Goal: Communication & Community: Ask a question

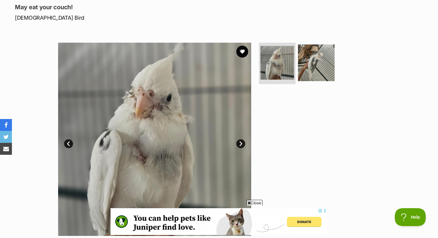
click at [241, 139] on link "Next" at bounding box center [240, 143] width 9 height 9
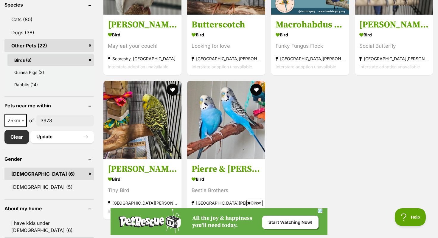
click at [21, 120] on b at bounding box center [22, 121] width 3 height 2
select select "10"
click at [51, 131] on button "Update" at bounding box center [61, 137] width 63 height 12
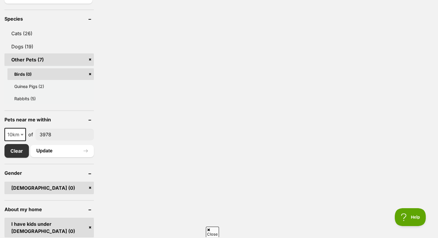
click at [10, 130] on span "10km" at bounding box center [15, 134] width 20 height 8
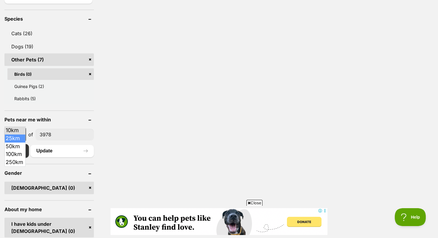
select select "25"
click at [46, 145] on button "Update" at bounding box center [61, 151] width 63 height 12
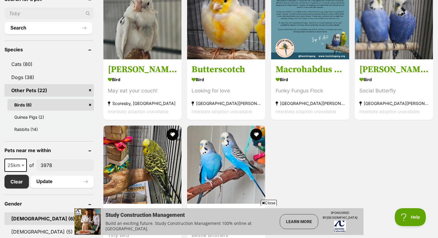
click at [90, 99] on link "Birds (6)" at bounding box center [50, 105] width 86 height 12
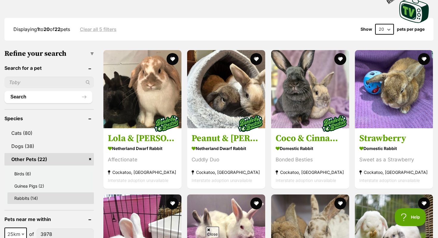
click at [40, 192] on link "Rabbits (14)" at bounding box center [50, 198] width 86 height 12
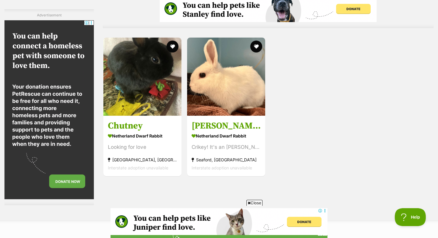
scroll to position [802, 0]
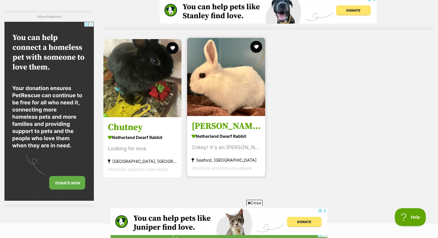
click at [217, 71] on img at bounding box center [226, 77] width 78 height 78
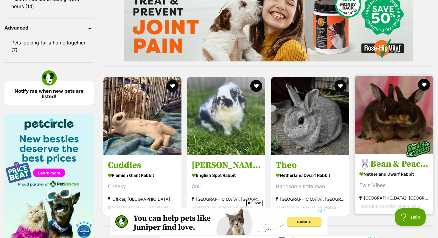
scroll to position [552, 0]
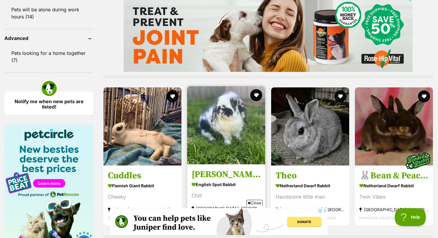
click at [209, 101] on img at bounding box center [226, 125] width 78 height 78
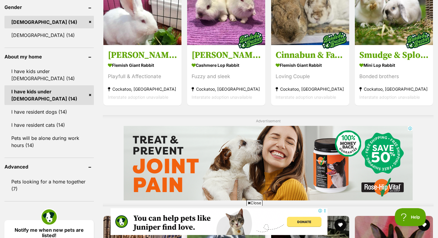
scroll to position [336, 0]
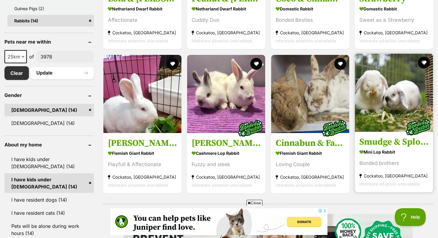
click at [362, 119] on article "1026559 Smudge & Splodge Mini Lop Rabbit Bonded brothers Cockatoo, VIC Intersta…" at bounding box center [393, 123] width 79 height 140
click at [382, 100] on img at bounding box center [394, 93] width 78 height 78
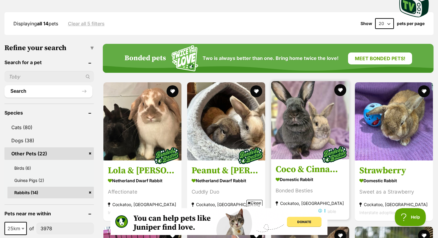
scroll to position [162, 0]
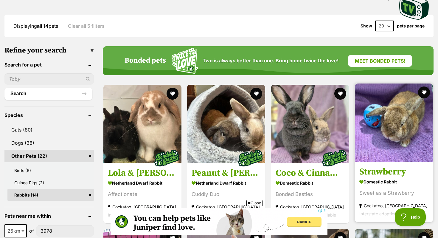
click at [379, 121] on img at bounding box center [394, 122] width 78 height 78
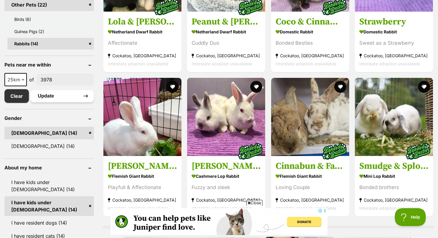
scroll to position [328, 0]
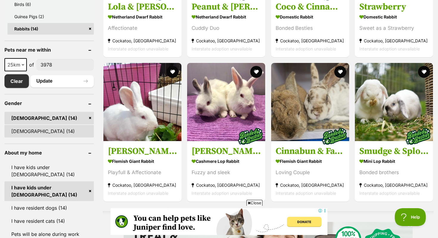
click at [89, 125] on link "Female (14)" at bounding box center [48, 131] width 89 height 13
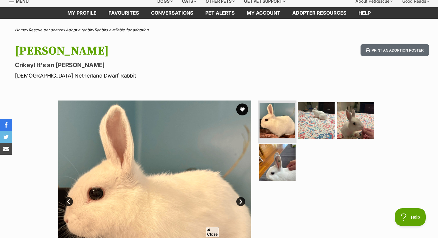
click at [275, 122] on img at bounding box center [277, 120] width 35 height 35
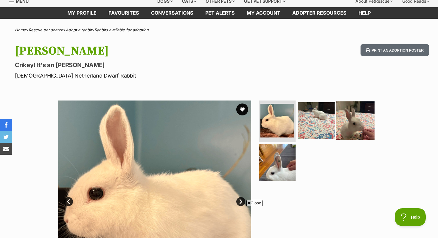
click at [363, 120] on img at bounding box center [355, 120] width 38 height 38
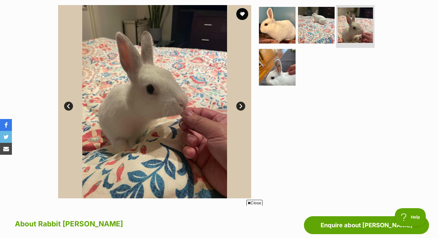
scroll to position [72, 0]
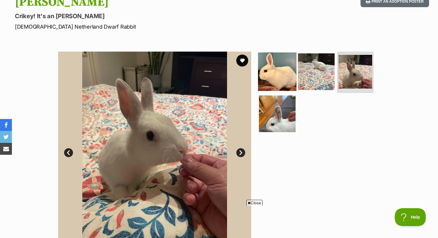
click at [280, 73] on img at bounding box center [277, 71] width 38 height 38
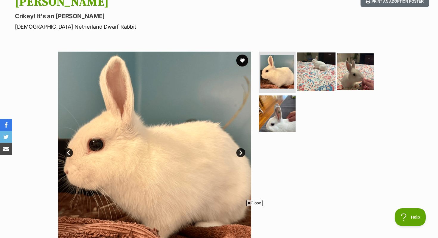
click at [302, 76] on img at bounding box center [316, 71] width 38 height 38
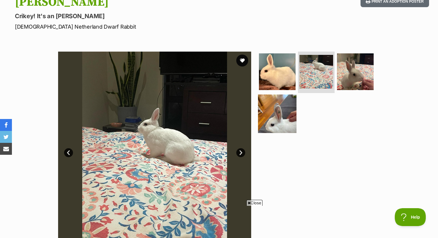
click at [279, 114] on img at bounding box center [277, 113] width 38 height 38
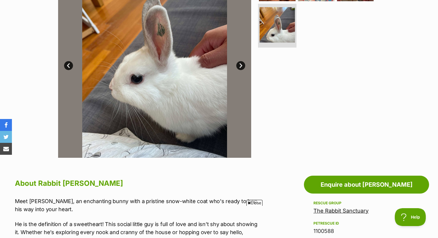
scroll to position [160, 0]
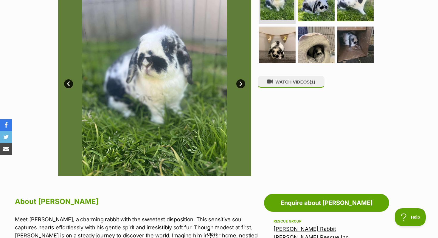
click at [282, 74] on div "WATCH VIDEOS (1)" at bounding box center [319, 79] width 122 height 193
click at [282, 87] on button "WATCH VIDEOS (1)" at bounding box center [291, 82] width 67 height 12
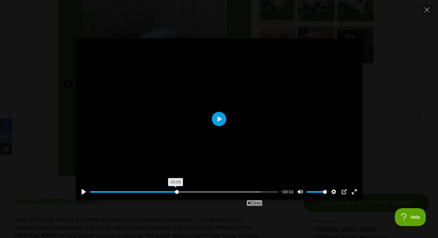
drag, startPoint x: 106, startPoint y: 191, endPoint x: 176, endPoint y: 194, distance: 70.4
click at [176, 194] on input "Seek" at bounding box center [184, 192] width 188 height 6
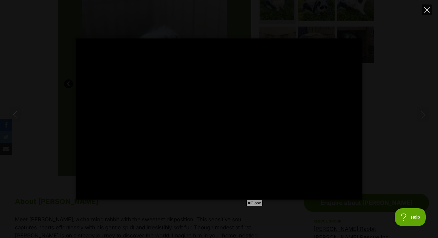
click at [423, 6] on button "Close" at bounding box center [427, 9] width 10 height 10
type input "81.93"
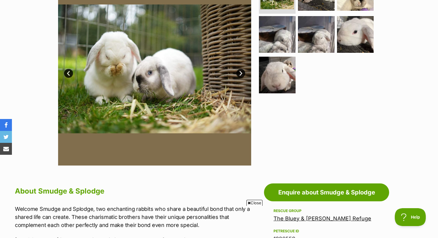
click at [237, 73] on link "Next" at bounding box center [240, 73] width 9 height 9
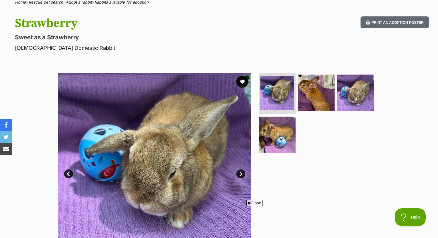
click at [240, 174] on link "Next" at bounding box center [240, 173] width 9 height 9
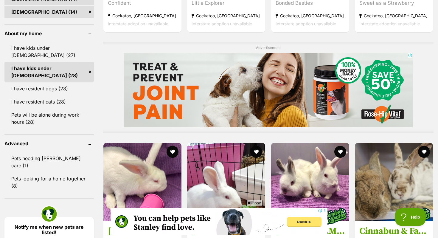
scroll to position [380, 0]
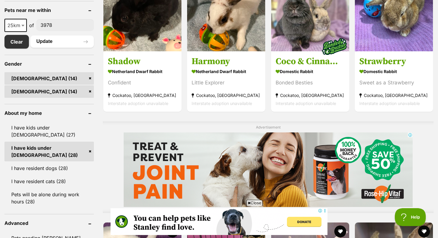
click at [90, 77] on link "Male (14)" at bounding box center [48, 78] width 89 height 13
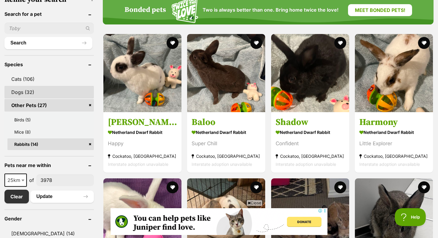
scroll to position [220, 0]
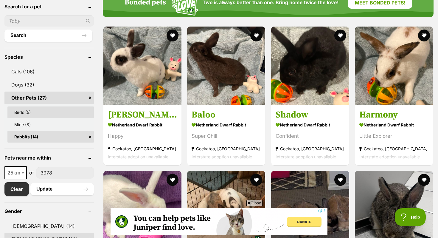
click at [35, 116] on link "Birds (5)" at bounding box center [50, 112] width 86 height 12
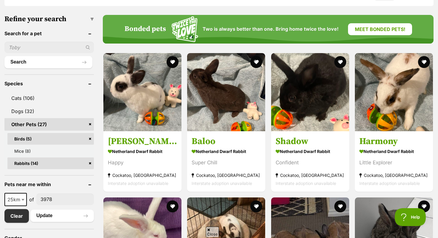
scroll to position [195, 0]
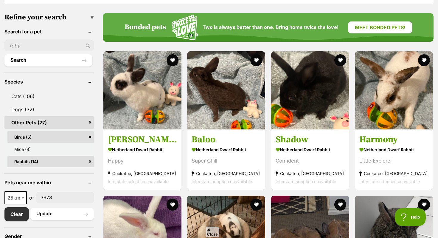
click at [91, 156] on link "Rabbits (14)" at bounding box center [50, 162] width 86 height 12
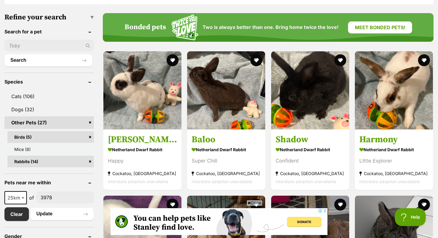
scroll to position [0, 0]
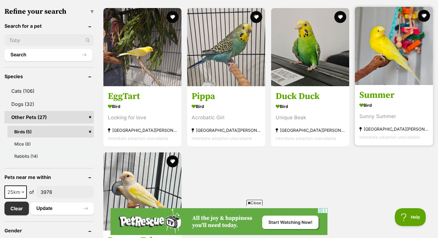
click at [387, 60] on img at bounding box center [394, 46] width 78 height 78
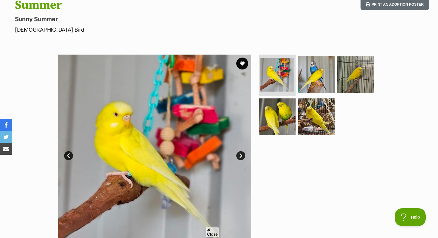
scroll to position [74, 0]
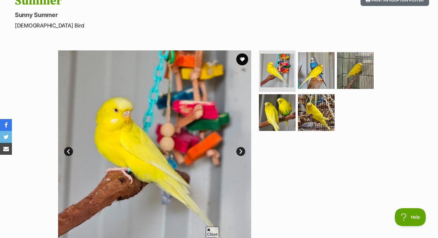
click at [242, 151] on link "Next" at bounding box center [240, 151] width 9 height 9
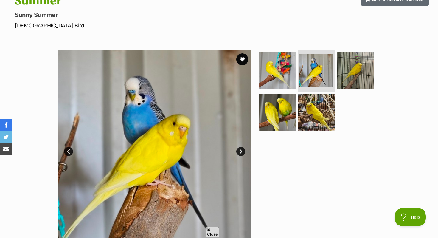
scroll to position [0, 0]
click at [242, 151] on link "Next" at bounding box center [240, 151] width 9 height 9
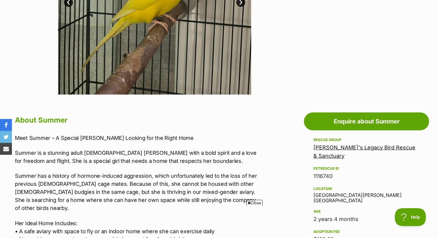
scroll to position [230, 0]
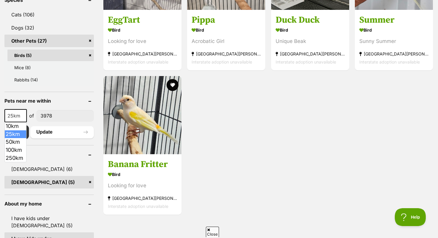
click at [12, 117] on span "25km" at bounding box center [15, 115] width 21 height 8
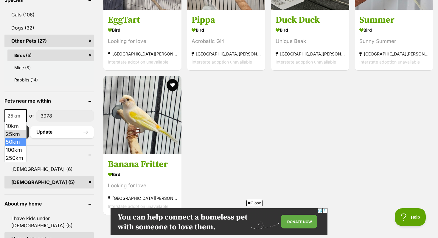
select select "50"
click at [54, 134] on button "Update" at bounding box center [61, 132] width 63 height 12
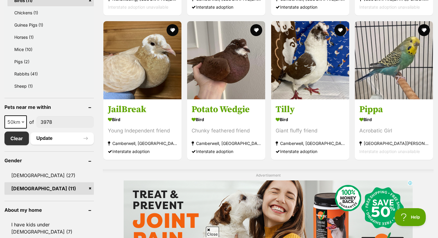
click at [91, 188] on link "Female (11)" at bounding box center [48, 188] width 89 height 13
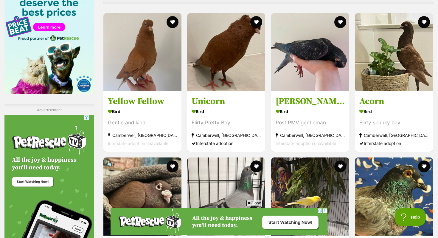
scroll to position [759, 0]
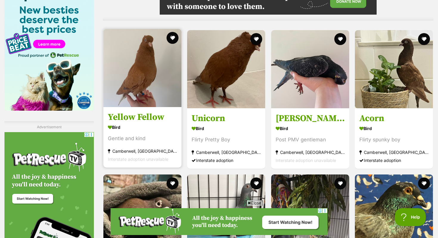
click at [146, 93] on img at bounding box center [142, 68] width 78 height 78
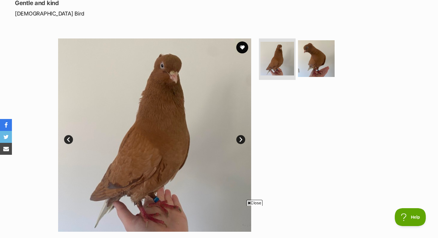
click at [236, 138] on link "Next" at bounding box center [240, 139] width 9 height 9
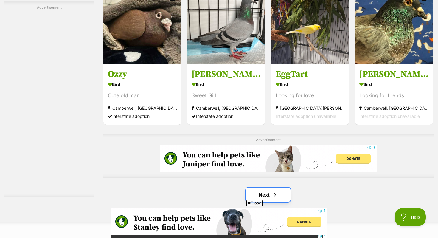
click at [273, 199] on link "Next" at bounding box center [268, 194] width 45 height 14
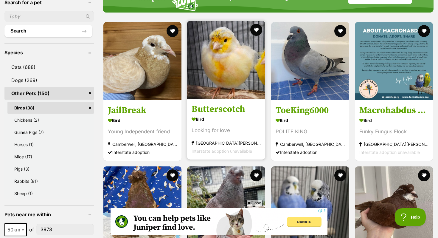
scroll to position [365, 0]
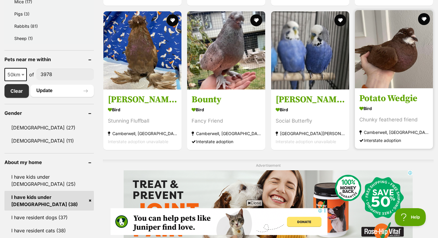
click at [380, 60] on img at bounding box center [394, 49] width 78 height 78
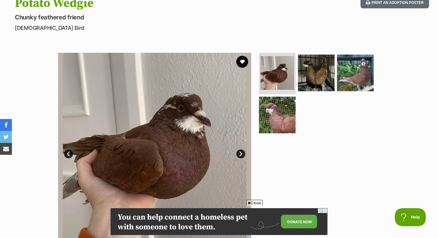
scroll to position [1, 0]
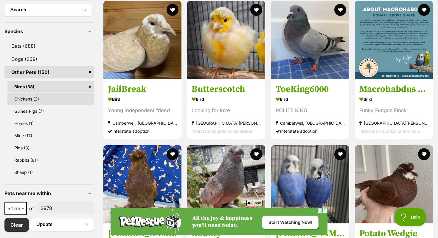
scroll to position [232, 0]
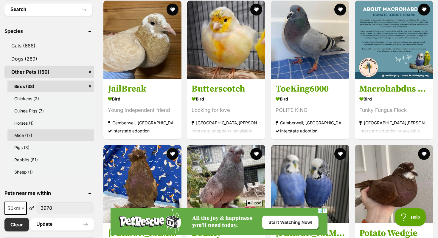
click at [55, 138] on link "Mice (17)" at bounding box center [50, 135] width 86 height 12
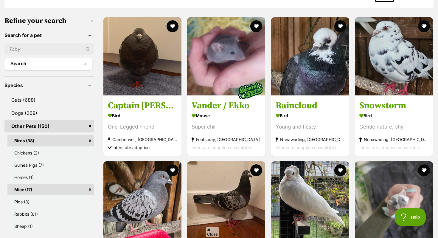
click at [90, 141] on link "Birds (38)" at bounding box center [50, 141] width 86 height 12
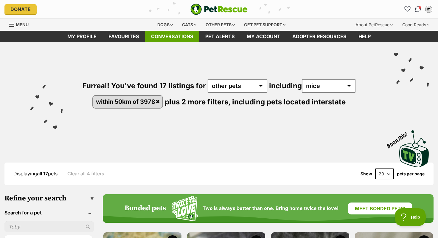
click at [171, 36] on link "Conversations" at bounding box center [172, 37] width 54 height 12
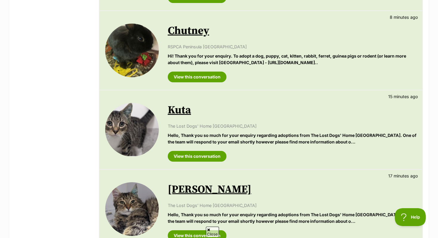
scroll to position [171, 0]
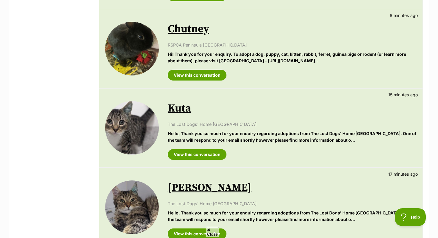
click at [142, 125] on img at bounding box center [132, 128] width 54 height 54
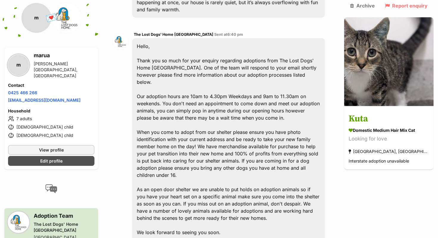
scroll to position [198, 0]
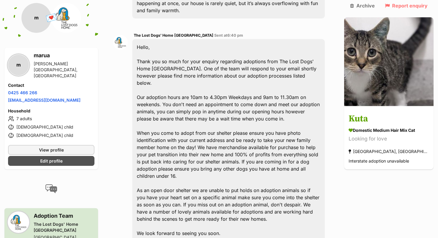
click at [150, 33] on span "The Lost Dogs' Home [GEOGRAPHIC_DATA]" at bounding box center [174, 35] width 80 height 4
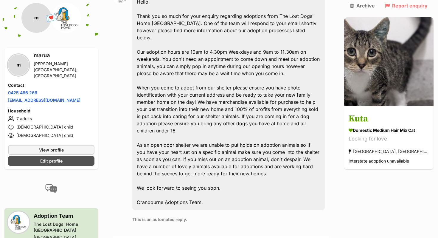
scroll to position [245, 0]
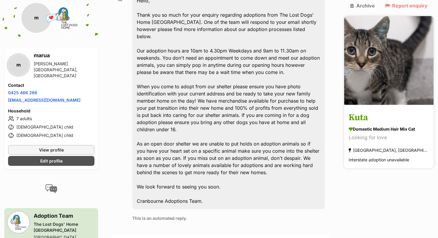
click at [378, 111] on h3 "Kuta" at bounding box center [389, 117] width 80 height 13
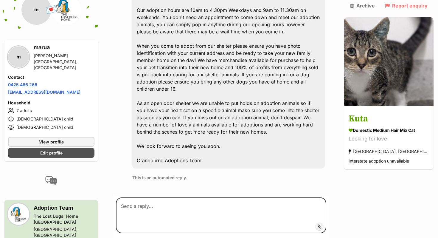
scroll to position [285, 0]
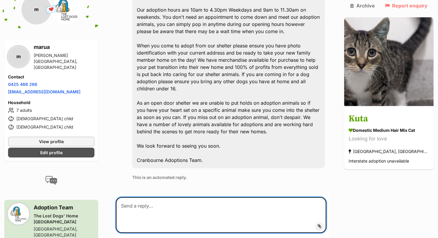
click at [145, 197] on textarea at bounding box center [221, 215] width 210 height 36
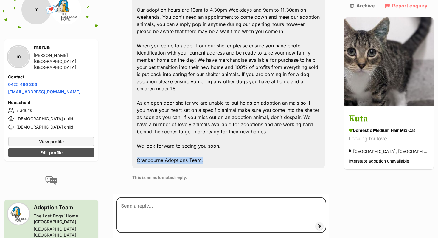
drag, startPoint x: 141, startPoint y: 138, endPoint x: 207, endPoint y: 142, distance: 66.6
click at [207, 142] on div "Hello, Thank you so much for your enquiry regarding adoptions from The Lost Dog…" at bounding box center [228, 60] width 192 height 216
copy div "Cranbourne Adoptions Team."
click at [161, 174] on p "This is an automated reply." at bounding box center [228, 177] width 192 height 6
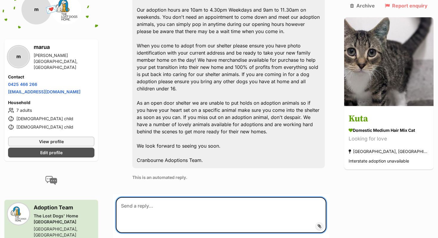
click at [145, 197] on textarea at bounding box center [221, 215] width 210 height 36
type textarea "S"
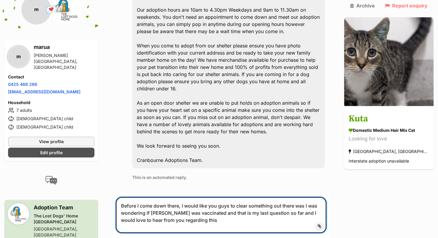
click at [170, 204] on textarea "Before I come down there, I would like you guys to clear something out there wa…" at bounding box center [221, 215] width 210 height 36
click at [238, 197] on textarea "Before I come down there, I would like you guys to clear something out there wa…" at bounding box center [221, 215] width 210 height 36
click at [309, 197] on textarea "Before I come down there, I would like you guys to clear something out there wa…" at bounding box center [221, 215] width 210 height 36
drag, startPoint x: 309, startPoint y: 184, endPoint x: 138, endPoint y: 180, distance: 170.8
click at [138, 197] on textarea "Before I come down there, I would like you guys to clear something out there wa…" at bounding box center [221, 215] width 210 height 36
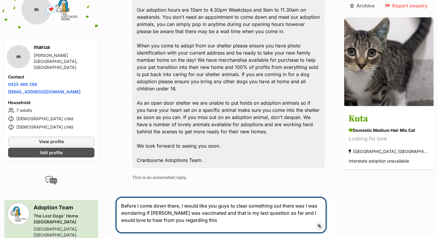
type textarea "I was wondering if keto was vaccinated and that is my last question so far and …"
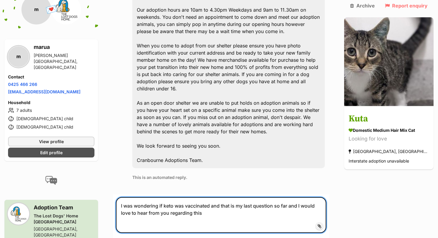
drag, startPoint x: 203, startPoint y: 190, endPoint x: 123, endPoint y: 183, distance: 80.5
click at [123, 197] on textarea "I was wondering if keto was vaccinated and that is my last question so far and …" at bounding box center [221, 215] width 210 height 36
click at [123, 197] on textarea "Thank you so much for replying in a timely manner before I'm able to pursue" at bounding box center [221, 215] width 210 height 36
click at [307, 197] on textarea "Thank you so much for replying in a timely manner before I'm able to pursue" at bounding box center [221, 215] width 210 height 36
click at [287, 197] on textarea "Thank you so much for replying in a timely manner before I'm able to pursue Kuta" at bounding box center [221, 215] width 210 height 36
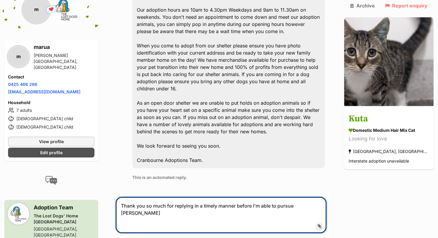
click at [287, 197] on textarea "Thank you so much for replying in a timely manner before I'm able to pursue Kuta" at bounding box center [221, 215] width 210 height 36
click at [278, 197] on textarea "Thank you so much for replying in a timely manner before I'm able to continuing…" at bounding box center [221, 215] width 210 height 36
click at [282, 197] on textarea "Thank you so much for replying in a timely manner before I'm able to continuing…" at bounding box center [221, 215] width 210 height 36
drag, startPoint x: 282, startPoint y: 184, endPoint x: 258, endPoint y: 184, distance: 24.4
click at [258, 197] on textarea "Thank you so much for replying in a timely manner before I'm able to continuing…" at bounding box center [221, 215] width 210 height 36
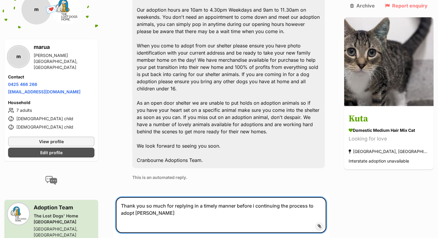
click at [282, 197] on textarea "Thank you so much for replying in a timely manner before i continuing the proce…" at bounding box center [221, 215] width 210 height 36
click at [312, 197] on textarea "Thank you so much for replying in a timely manner before i continue the process…" at bounding box center [221, 215] width 210 height 36
click at [326, 197] on textarea "Thank you so much for replying in a timely manner before i continue the process…" at bounding box center [221, 215] width 210 height 36
click at [172, 197] on textarea "Thank you so much for replying in a timely manner before i continue the process…" at bounding box center [221, 215] width 210 height 36
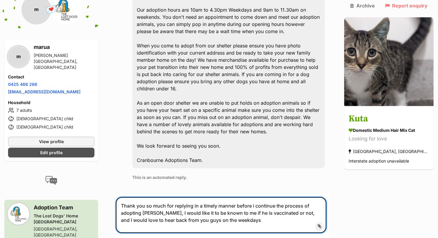
click at [172, 197] on textarea "Thank you so much for replying in a timely manner before i continue the process…" at bounding box center [221, 215] width 210 height 36
click at [178, 197] on textarea "Thank you so much for replying in a timely manner before i continue the process…" at bounding box center [221, 215] width 210 height 36
click at [198, 197] on textarea "Thank you so much for the replying in a timely manner before i continue the pro…" at bounding box center [221, 215] width 210 height 36
click at [178, 197] on textarea "Thank you so much for the replying in a timely manner before i continue the pro…" at bounding box center [221, 215] width 210 height 36
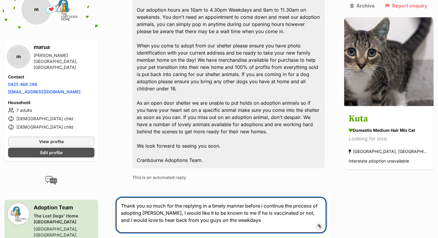
click at [181, 197] on textarea "Thank you so much for the replying in a timely manner before i continue the pro…" at bounding box center [221, 215] width 210 height 36
click at [302, 202] on textarea "Thank you so much for replying in a timely manner before i continue the process…" at bounding box center [221, 215] width 210 height 36
drag, startPoint x: 290, startPoint y: 192, endPoint x: 298, endPoint y: 204, distance: 14.6
click at [298, 204] on textarea "Thank you so much for replying in a timely manner before i continue the process…" at bounding box center [221, 215] width 210 height 36
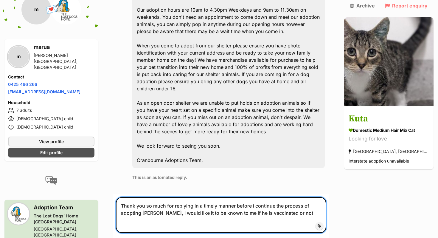
click at [241, 197] on textarea "Thank you so much for replying in a timely manner before i continue the process…" at bounding box center [221, 215] width 210 height 36
type textarea "Thank you so much for replying in a timely manner, but before i continue the pr…"
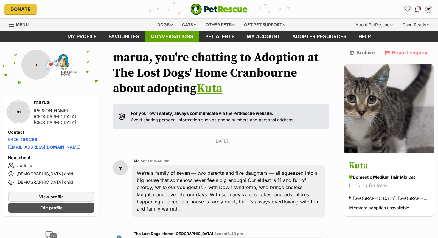
click at [168, 32] on link "Conversations" at bounding box center [172, 37] width 54 height 12
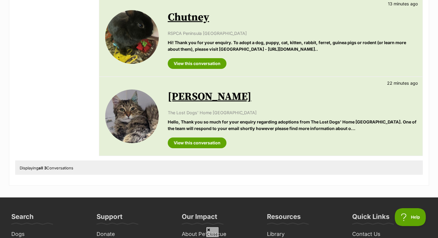
scroll to position [183, 0]
click at [169, 102] on link "[PERSON_NAME]" at bounding box center [210, 96] width 84 height 13
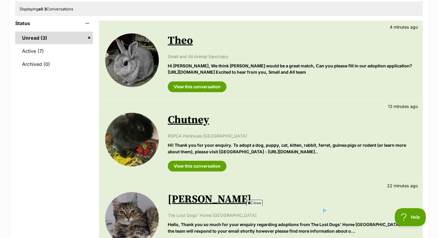
scroll to position [67, 0]
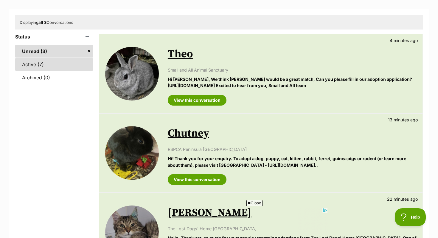
click at [69, 65] on link "Active (7)" at bounding box center [54, 64] width 78 height 13
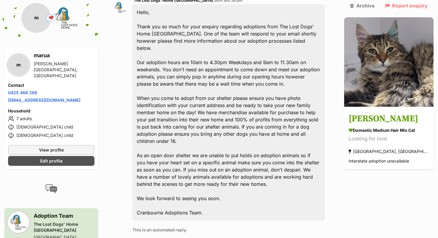
scroll to position [234, 0]
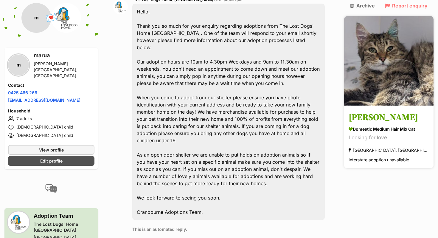
click at [399, 55] on img at bounding box center [388, 60] width 89 height 89
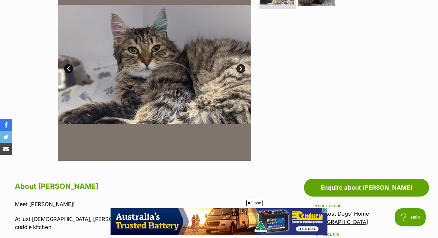
scroll to position [18, 0]
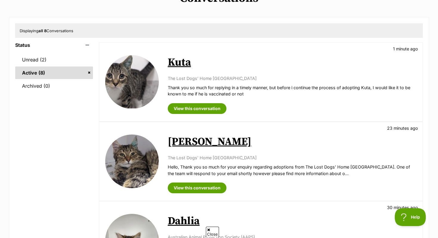
scroll to position [59, 0]
click at [139, 77] on img at bounding box center [132, 82] width 54 height 54
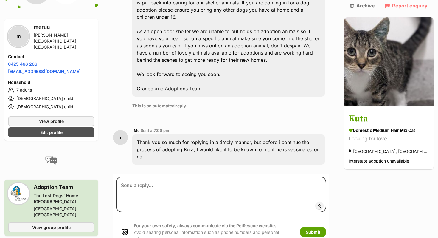
scroll to position [359, 0]
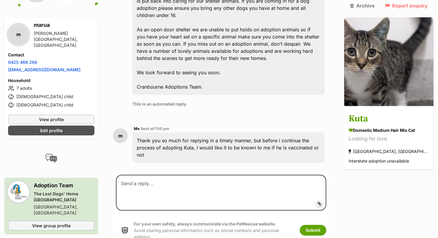
drag, startPoint x: 140, startPoint y: 119, endPoint x: 328, endPoint y: 133, distance: 188.2
click at [325, 133] on div "Thank you so much for replying in a timely manner, but before i continue the pr…" at bounding box center [228, 147] width 192 height 30
copy div "Thank you so much for replying in a timely manner, but before i continue the pr…"
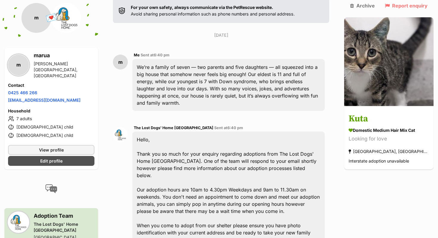
scroll to position [0, 0]
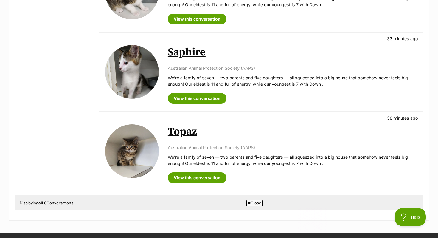
click at [124, 150] on img at bounding box center [132, 151] width 54 height 54
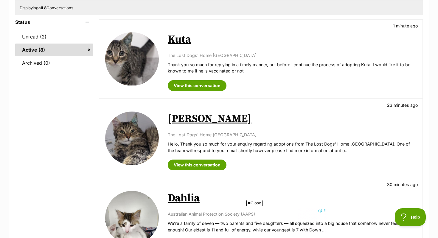
scroll to position [99, 0]
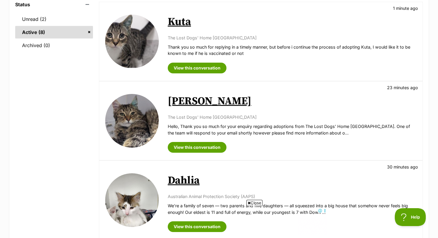
click at [139, 117] on img at bounding box center [132, 121] width 54 height 54
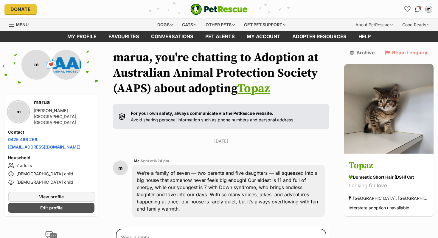
click at [72, 67] on img at bounding box center [66, 65] width 30 height 30
click at [71, 67] on img at bounding box center [66, 65] width 30 height 30
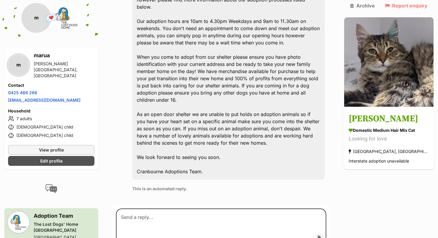
scroll to position [283, 0]
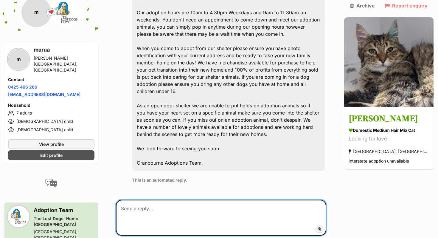
click at [153, 200] on textarea at bounding box center [221, 218] width 210 height 36
paste textarea "Thank you so much for replying in a timely manner, but before i continue the pr…"
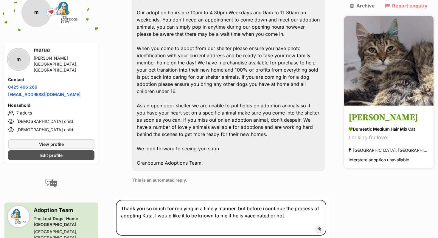
click at [368, 111] on h3 "[PERSON_NAME]" at bounding box center [389, 117] width 80 height 13
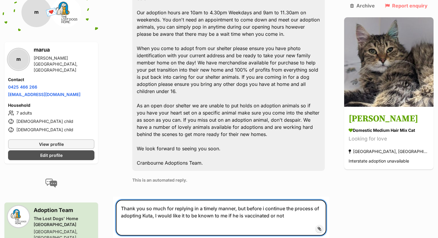
click at [219, 200] on textarea "Thank you so much for replying in a timely manner, but before i continue the pr…" at bounding box center [221, 218] width 210 height 36
click at [153, 200] on textarea "Thank you so much for replying in a timely manner, but before i continue the pr…" at bounding box center [221, 218] width 210 height 36
click at [150, 200] on textarea "Thank you so much for replying in a timely manner, but before i continue the pr…" at bounding box center [221, 218] width 210 height 36
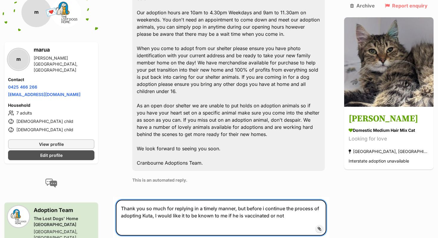
paste textarea "[PERSON_NAME]"
type textarea "Thank you so much for replying in a timely manner, but before i continue the pr…"
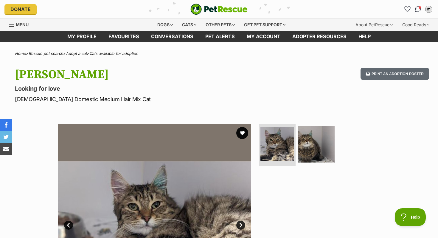
click at [28, 73] on h1 "[PERSON_NAME]" at bounding box center [141, 75] width 252 height 14
copy h1 "[PERSON_NAME]"
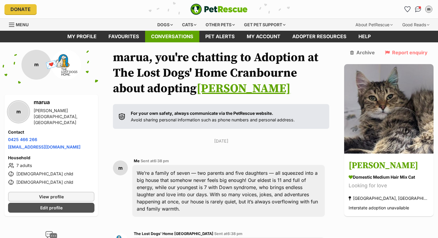
click at [163, 38] on link "Conversations" at bounding box center [172, 37] width 54 height 12
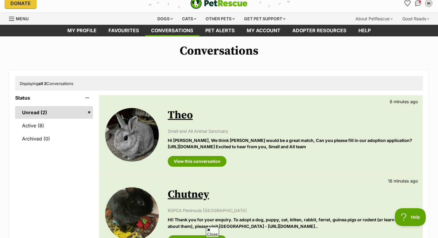
scroll to position [63, 0]
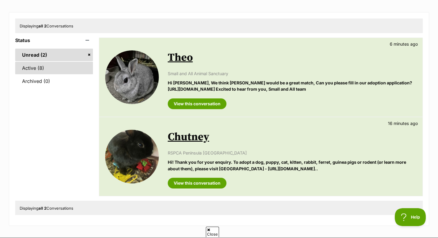
click at [48, 68] on link "Active (8)" at bounding box center [54, 68] width 78 height 13
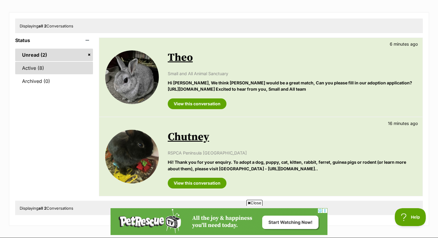
scroll to position [0, 0]
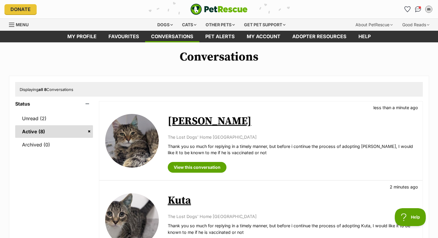
click at [141, 154] on img at bounding box center [132, 141] width 54 height 54
click at [36, 122] on link "Unread (2)" at bounding box center [54, 118] width 78 height 13
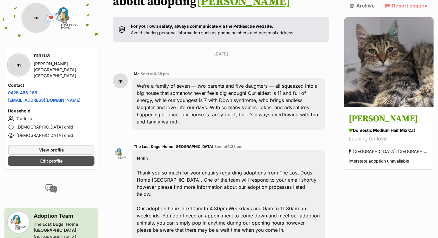
scroll to position [83, 0]
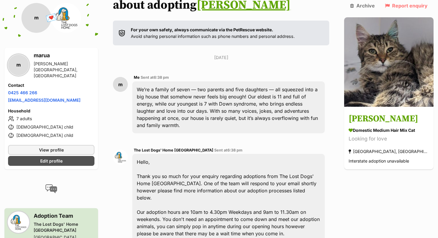
click at [174, 101] on div "We’re a family of seven — two parents and five daughters — all squeezed into a …" at bounding box center [228, 107] width 192 height 52
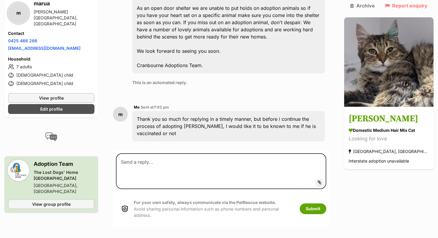
scroll to position [383, 0]
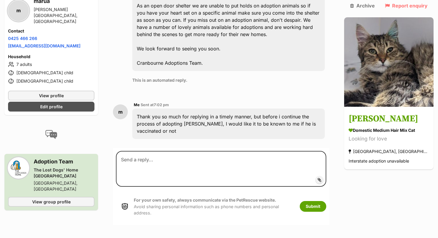
click at [158, 77] on p "This is an automated reply." at bounding box center [228, 80] width 192 height 6
drag, startPoint x: 159, startPoint y: 23, endPoint x: 147, endPoint y: 32, distance: 14.6
click at [157, 102] on span "Sent at 7:02 pm" at bounding box center [155, 104] width 28 height 4
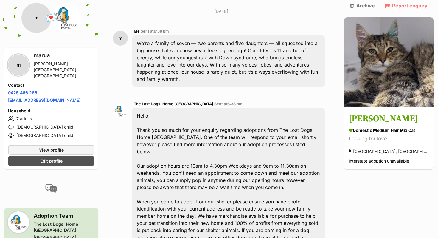
scroll to position [0, 0]
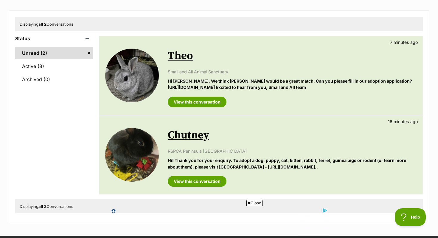
click at [136, 152] on img at bounding box center [132, 155] width 54 height 54
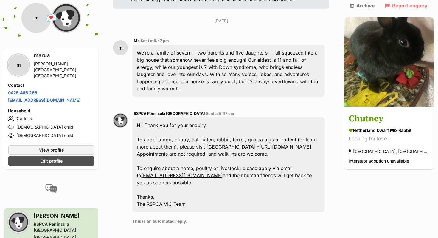
scroll to position [136, 0]
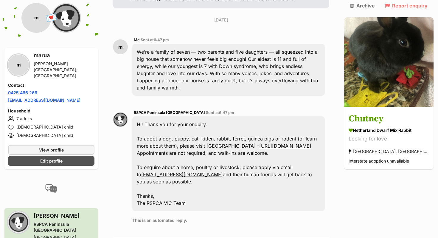
click at [187, 124] on div "Hi! Thank you for your enquiry. To adopt a dog, puppy, cat, kitten, rabbit, fer…" at bounding box center [228, 163] width 192 height 95
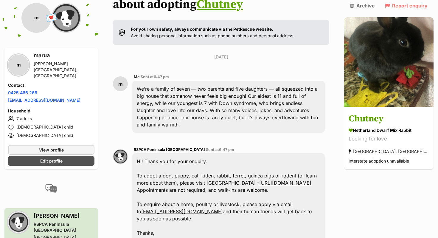
scroll to position [92, 0]
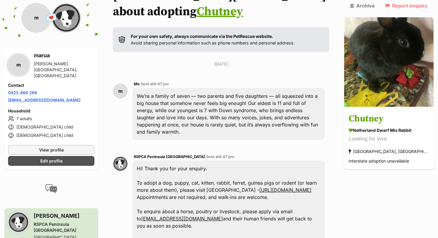
click at [159, 182] on div "Hi! Thank you for your enquiry. To adopt a dog, puppy, cat, kitten, rabbit, fer…" at bounding box center [228, 207] width 192 height 95
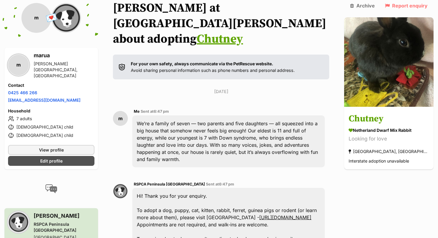
scroll to position [63, 0]
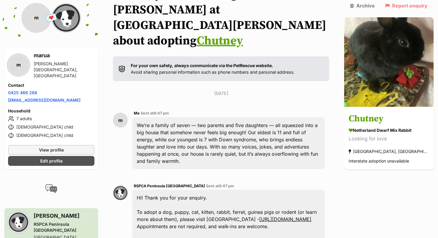
click at [153, 63] on strong "For your own safety, always communicate via the PetRescue website." at bounding box center [202, 65] width 142 height 5
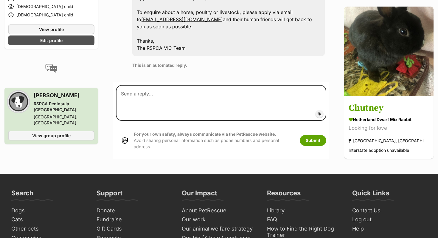
scroll to position [281, 0]
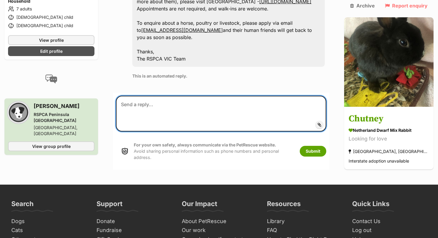
click at [154, 96] on textarea at bounding box center [221, 114] width 210 height 36
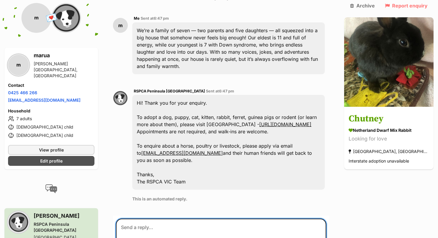
scroll to position [157, 0]
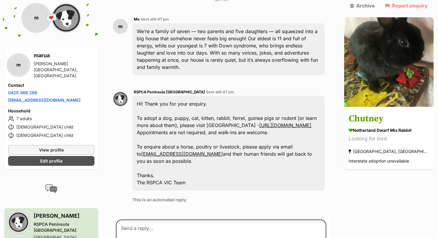
click at [160, 96] on div "Hi! Thank you for your enquiry. To adopt a dog, puppy, cat, kitten, rabbit, fer…" at bounding box center [228, 143] width 192 height 95
click at [153, 113] on div "Hi! Thank you for your enquiry. To adopt a dog, puppy, cat, kitten, rabbit, fer…" at bounding box center [228, 143] width 192 height 95
click at [259, 122] on link "https://rspcavic.org/store/rspca-peninsula/" at bounding box center [285, 125] width 52 height 6
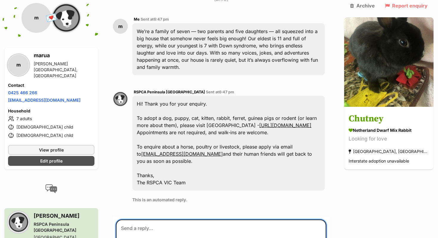
click at [183, 219] on textarea at bounding box center [221, 237] width 210 height 36
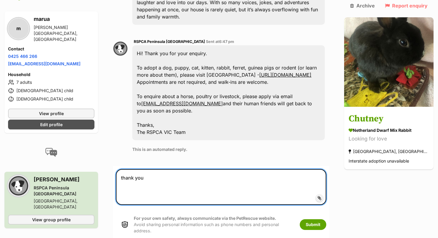
scroll to position [227, 0]
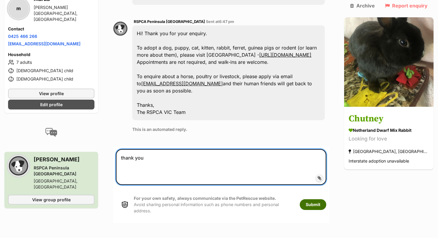
type textarea "thank you"
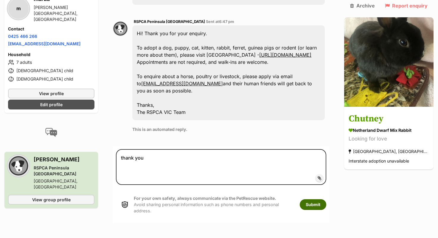
click at [324, 199] on button "Submit" at bounding box center [313, 204] width 27 height 11
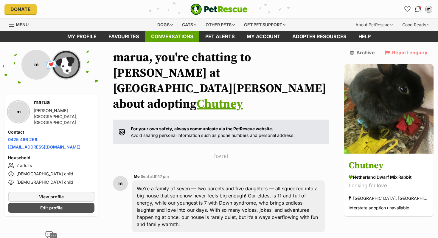
click at [177, 34] on link "Conversations" at bounding box center [172, 37] width 54 height 12
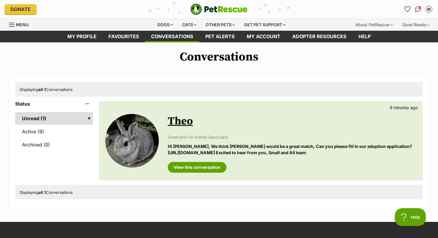
click at [157, 130] on link at bounding box center [132, 141] width 54 height 54
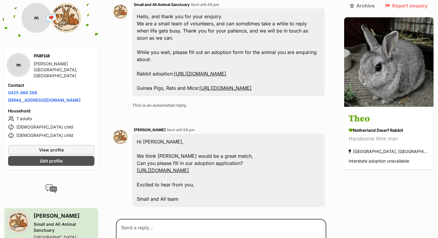
scroll to position [237, 0]
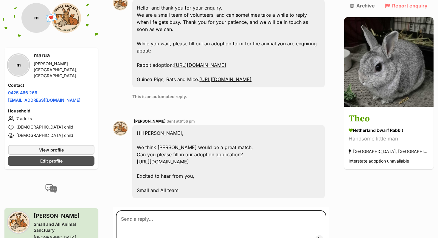
click at [189, 159] on link "[URL][DOMAIN_NAME]" at bounding box center [163, 162] width 52 height 6
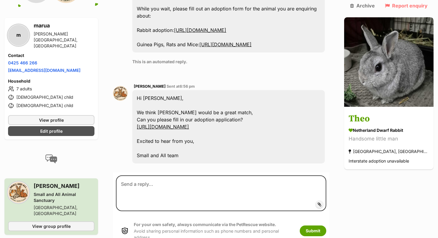
scroll to position [282, 0]
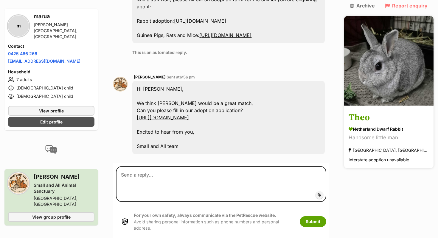
click at [398, 81] on img at bounding box center [388, 60] width 89 height 89
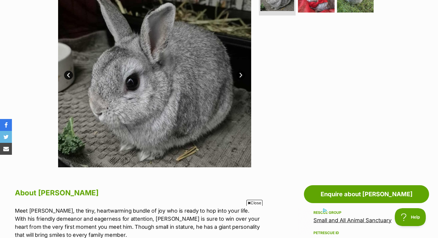
scroll to position [111, 0]
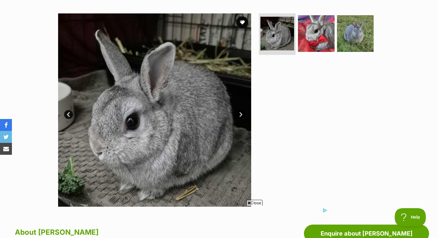
click at [240, 116] on link "Next" at bounding box center [240, 114] width 9 height 9
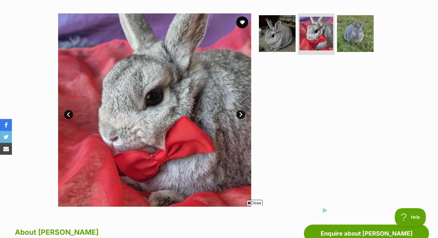
click at [240, 116] on link "Next" at bounding box center [240, 114] width 9 height 9
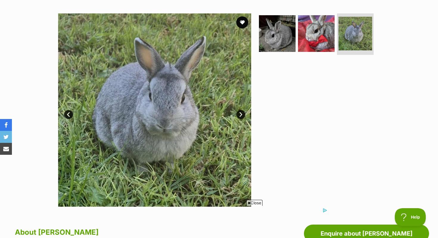
scroll to position [0, 0]
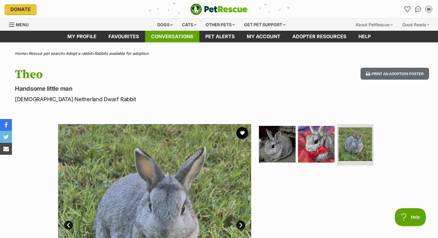
click at [170, 37] on link "Conversations" at bounding box center [172, 37] width 54 height 12
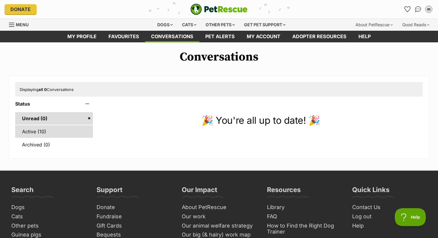
click at [54, 132] on link "Active (10)" at bounding box center [54, 131] width 78 height 13
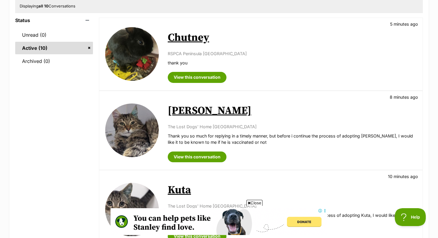
click at [141, 38] on img at bounding box center [132, 54] width 54 height 54
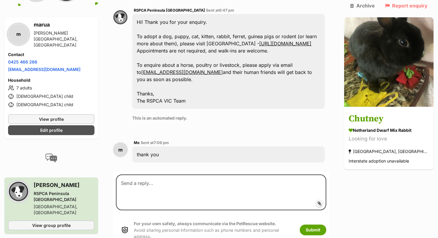
scroll to position [255, 0]
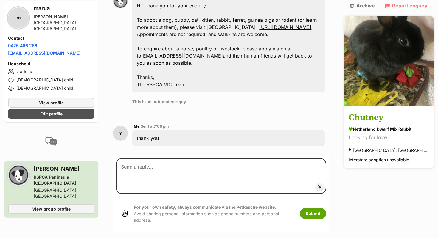
click at [386, 74] on img at bounding box center [388, 60] width 89 height 89
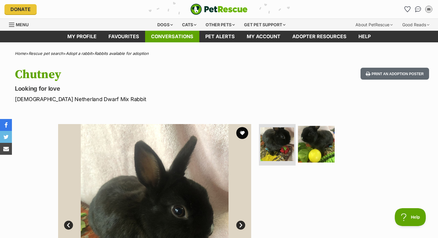
click at [163, 38] on link "Conversations" at bounding box center [172, 37] width 54 height 12
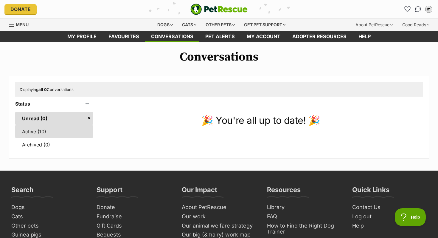
click at [51, 128] on link "Active (10)" at bounding box center [54, 131] width 78 height 13
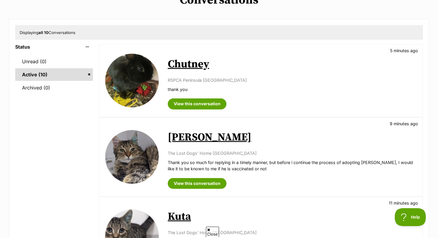
scroll to position [59, 0]
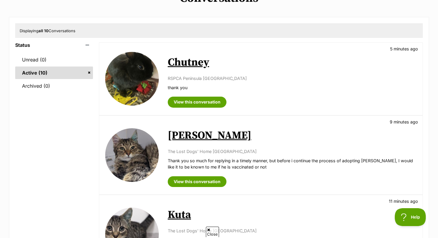
click at [404, 49] on p "5 minutes ago" at bounding box center [404, 49] width 28 height 6
click at [208, 102] on link "View this conversation" at bounding box center [197, 102] width 59 height 11
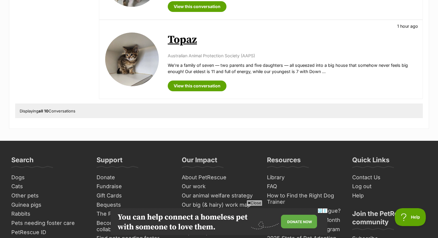
scroll to position [742, 0]
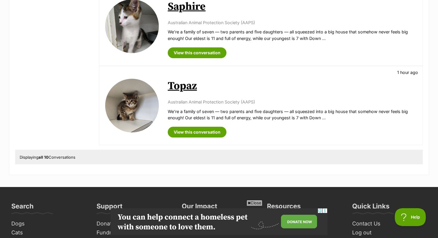
click at [127, 111] on img at bounding box center [132, 106] width 54 height 54
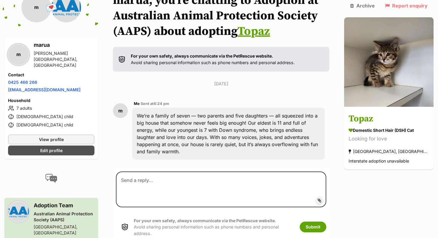
scroll to position [64, 0]
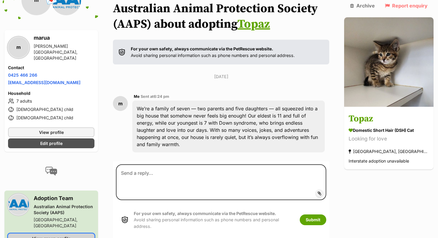
click at [54, 235] on span "View group profile" at bounding box center [51, 238] width 38 height 6
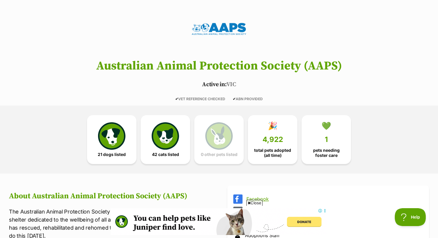
click at [150, 79] on header "Australian Animal Protection Society (AAPS) Active in: VIC ✔ VET REFERENCE CHEC…" at bounding box center [219, 52] width 438 height 98
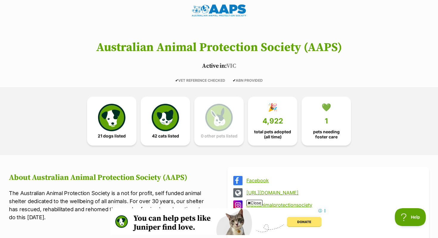
scroll to position [114, 0]
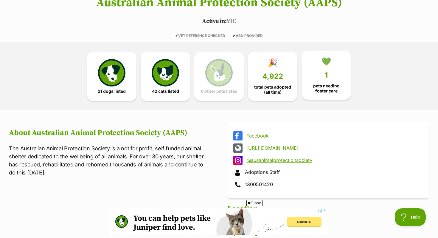
click at [324, 78] on link "💚 1 pets needing foster care" at bounding box center [326, 75] width 49 height 49
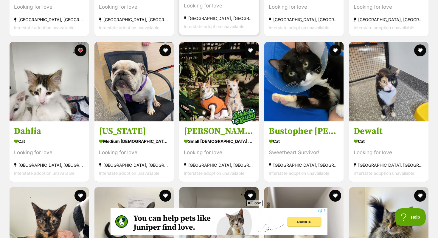
scroll to position [1051, 0]
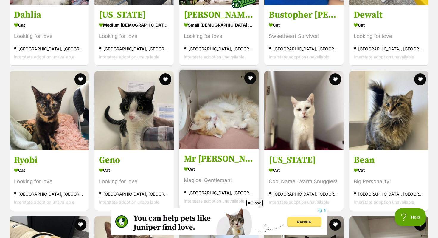
click at [240, 125] on img at bounding box center [218, 109] width 79 height 79
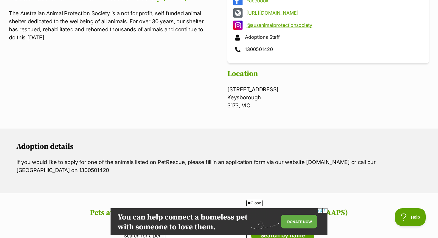
scroll to position [0, 0]
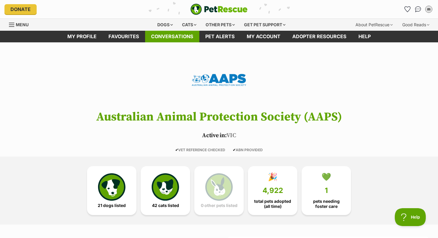
click at [166, 36] on link "Conversations" at bounding box center [172, 37] width 54 height 12
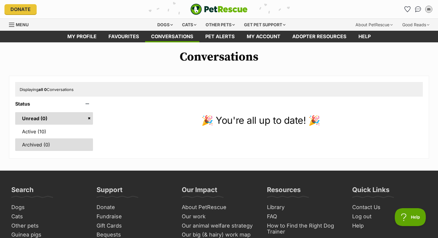
click at [39, 145] on link "Archived (0)" at bounding box center [54, 144] width 78 height 13
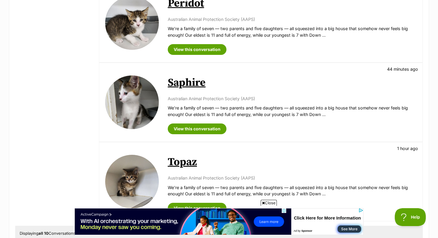
scroll to position [660, 0]
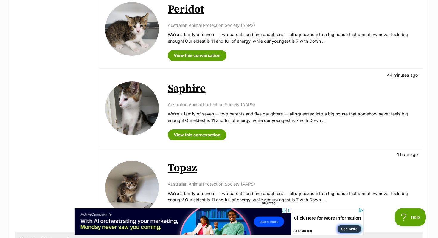
click at [136, 172] on img at bounding box center [132, 188] width 54 height 54
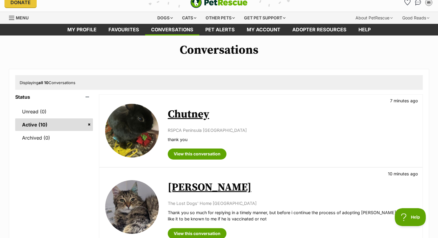
scroll to position [0, 0]
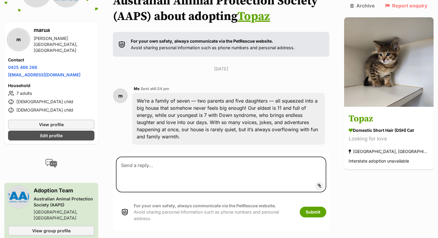
scroll to position [81, 0]
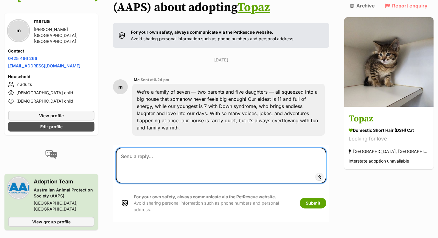
click at [157, 154] on textarea at bounding box center [221, 165] width 210 height 36
type textarea "And I was looking forward to adopting more than one cat"
click at [239, 153] on textarea "And I was looking forward to adopting more than one cat" at bounding box center [221, 165] width 210 height 36
drag, startPoint x: 194, startPoint y: 149, endPoint x: 124, endPoint y: 145, distance: 70.7
click at [124, 147] on textarea "And I was looking forward to adopting more than one cat" at bounding box center [221, 165] width 210 height 36
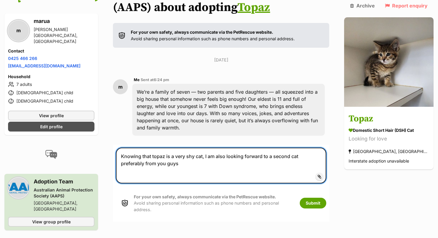
click at [141, 161] on textarea "Knowing that topaz is a very shy cat, I am also looking forward to a second cat…" at bounding box center [221, 165] width 210 height 36
click at [170, 157] on textarea "Knowing that topaz is a very shy cat, I am also looking forward to a second cat…" at bounding box center [221, 165] width 210 height 36
click at [164, 158] on textarea "Knowing that topaz is a very shy cat, I am also looking forward to a second cat…" at bounding box center [221, 165] width 210 height 36
click at [189, 166] on textarea "Knowing that topaz is a very shy cat, I am also looking forward to a second cat…" at bounding box center [221, 165] width 210 height 36
click at [288, 156] on textarea "Knowing that topaz is a very shy cat, I am also looking forward to a second cat…" at bounding box center [221, 165] width 210 height 36
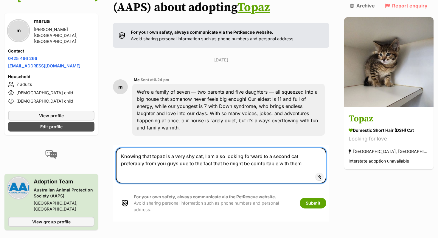
drag, startPoint x: 159, startPoint y: 152, endPoint x: 284, endPoint y: 158, distance: 125.3
click at [284, 158] on textarea "Knowing that topaz is a very shy cat, I am also looking forward to a second cat…" at bounding box center [221, 165] width 210 height 36
click at [232, 157] on textarea "Knowing that topaz is a very shy cat, I am also looking forward to a second cat…" at bounding box center [221, 165] width 210 height 36
click at [316, 153] on textarea "Knowing that topaz is a very shy cat, I am also looking forward to a second cat…" at bounding box center [221, 165] width 210 height 36
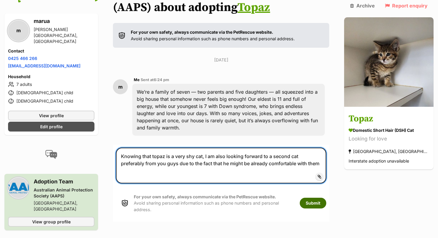
type textarea "Knowing that topaz is a very shy cat, I am also looking forward to a second cat…"
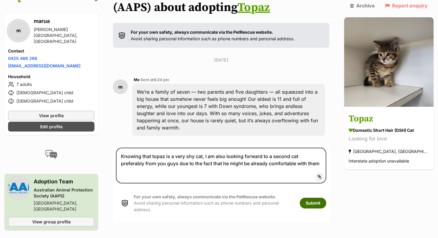
click at [322, 198] on button "Submit" at bounding box center [313, 203] width 27 height 11
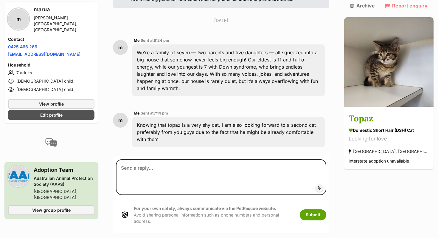
scroll to position [123, 0]
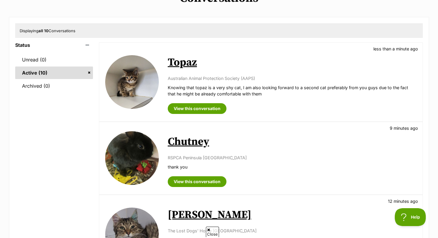
scroll to position [60, 0]
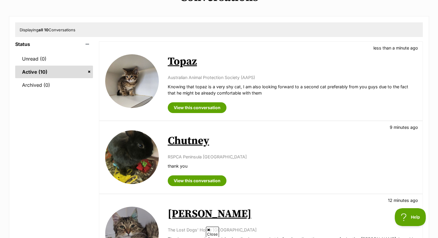
click at [140, 77] on img at bounding box center [132, 81] width 54 height 54
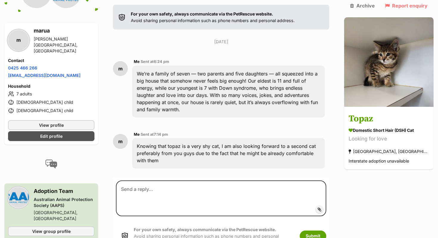
scroll to position [123, 0]
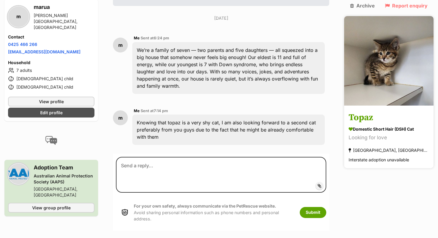
click at [393, 55] on img at bounding box center [388, 60] width 89 height 89
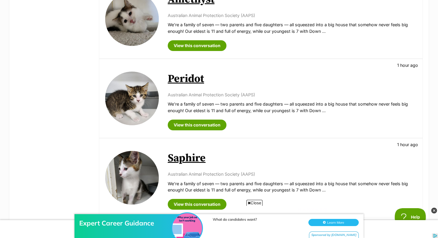
click at [136, 176] on img at bounding box center [132, 178] width 54 height 54
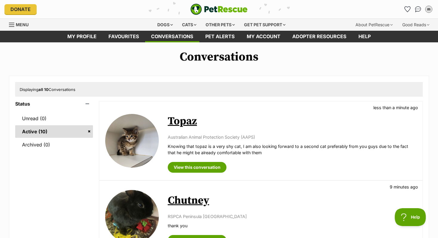
click at [144, 137] on img at bounding box center [132, 141] width 54 height 54
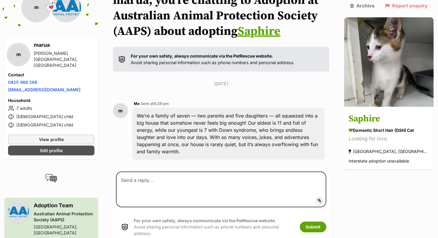
scroll to position [64, 0]
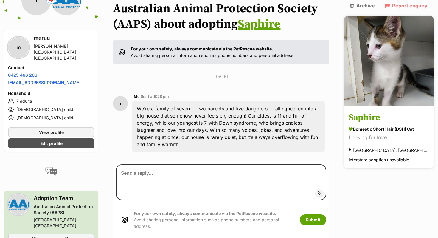
click at [390, 58] on img at bounding box center [388, 60] width 89 height 89
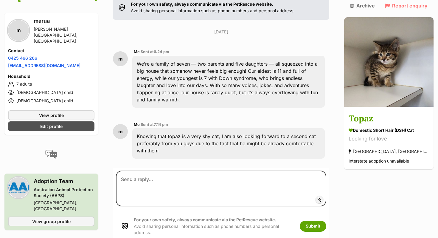
scroll to position [123, 0]
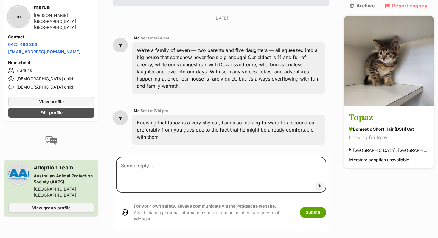
click at [391, 47] on img at bounding box center [388, 60] width 89 height 89
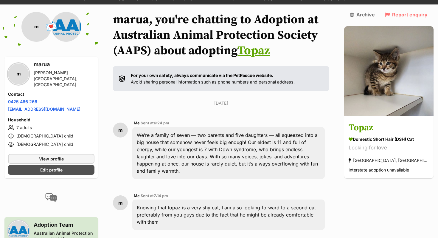
scroll to position [0, 0]
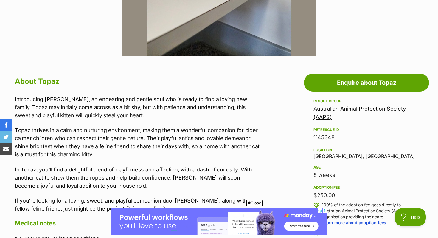
scroll to position [266, 0]
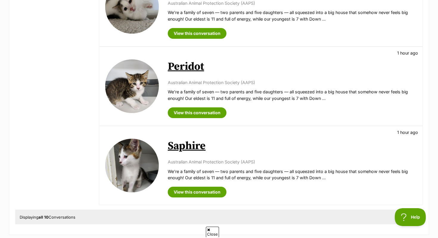
click at [136, 98] on img at bounding box center [132, 86] width 54 height 54
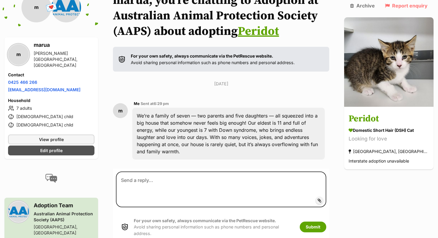
scroll to position [64, 0]
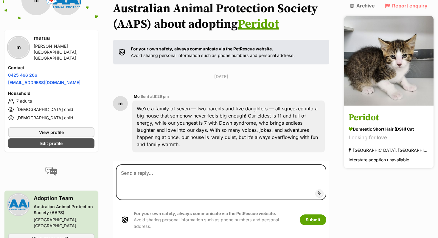
click at [397, 77] on img at bounding box center [388, 60] width 89 height 89
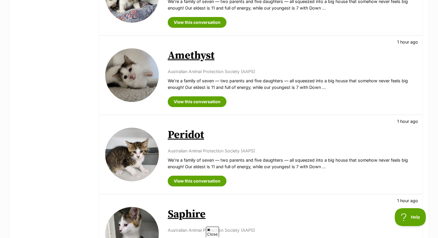
scroll to position [612, 0]
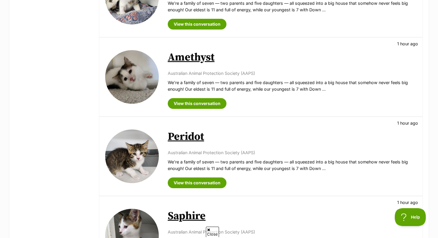
click at [139, 76] on img at bounding box center [132, 77] width 54 height 54
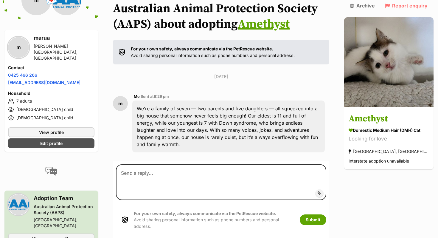
scroll to position [64, 0]
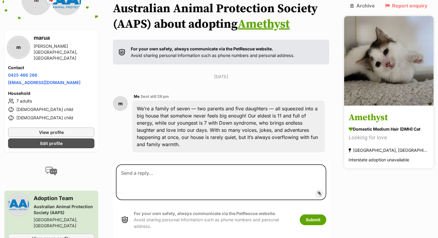
click at [380, 111] on h3 "Amethyst" at bounding box center [389, 117] width 80 height 13
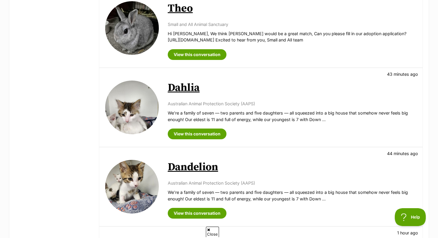
scroll to position [424, 0]
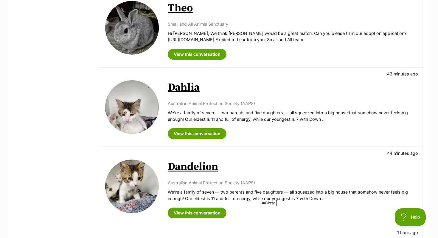
click at [144, 181] on img at bounding box center [132, 186] width 54 height 54
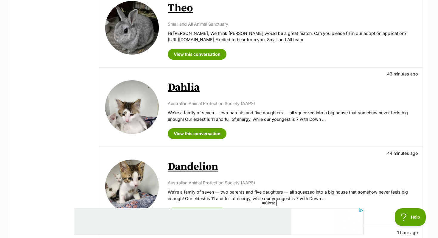
scroll to position [0, 0]
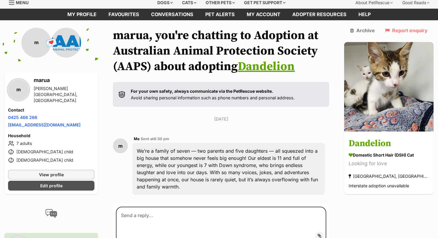
scroll to position [25, 0]
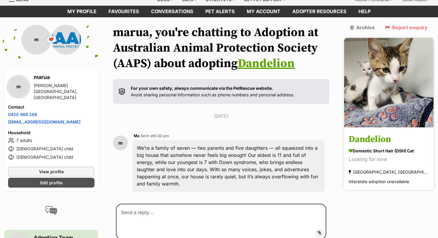
click at [390, 104] on img at bounding box center [388, 82] width 89 height 89
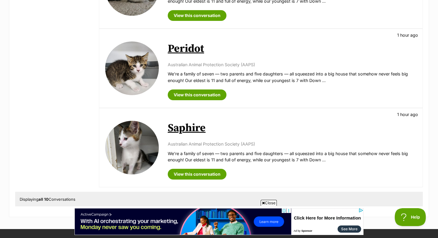
scroll to position [738, 0]
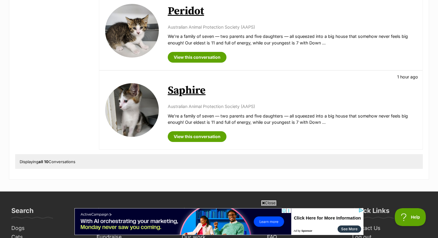
click at [136, 37] on img at bounding box center [132, 31] width 54 height 54
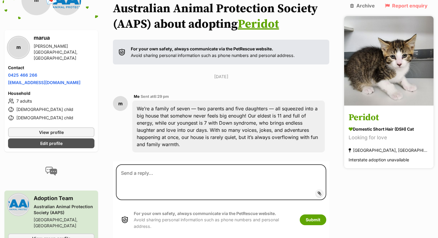
scroll to position [64, 0]
click at [397, 71] on img at bounding box center [388, 60] width 89 height 89
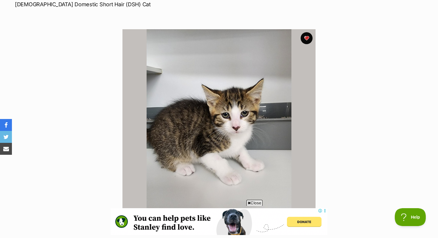
scroll to position [99, 0]
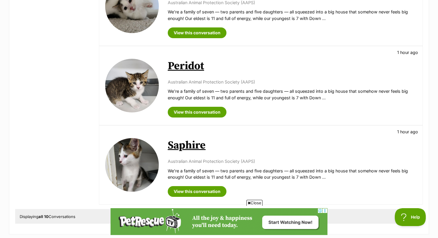
scroll to position [683, 0]
click at [136, 80] on img at bounding box center [132, 85] width 54 height 54
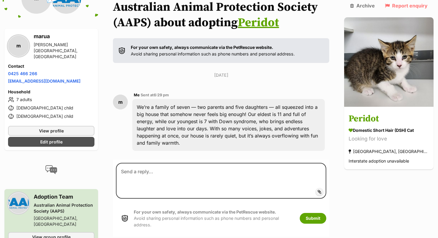
scroll to position [65, 0]
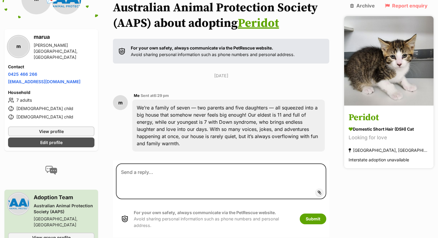
click at [396, 80] on img at bounding box center [388, 60] width 89 height 89
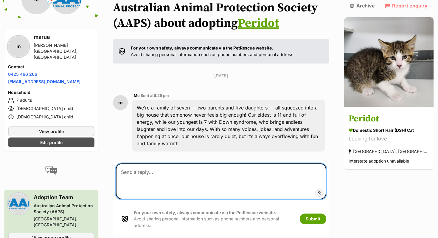
click at [144, 166] on textarea at bounding box center [221, 181] width 210 height 36
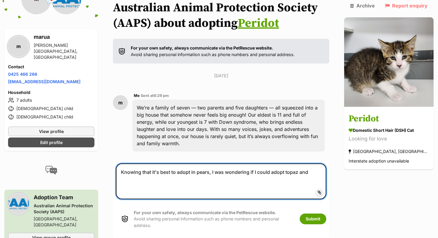
click at [144, 166] on textarea "Knowing that it's best to adopt in pears, I was wondering if I could adopt topa…" at bounding box center [221, 181] width 210 height 36
click at [321, 164] on textarea "Knowing that it's best to adopt in pears, I was wondering if I could adopt topa…" at bounding box center [221, 181] width 210 height 36
click at [173, 179] on textarea "Knowing that it's best to adopt in pears, I was wondering if I could adopt topa…" at bounding box center [221, 181] width 210 height 36
type textarea "Knowing that it's best to adopt in pears, I was wondering if I could adopt topa…"
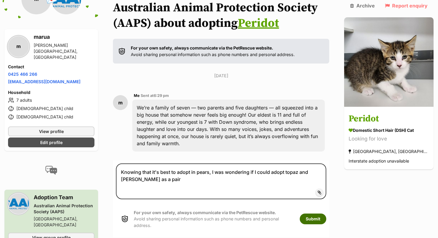
click at [326, 213] on button "Submit" at bounding box center [313, 218] width 27 height 11
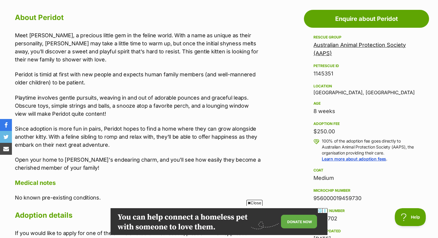
scroll to position [325, 0]
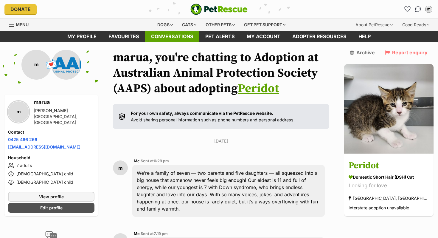
click at [161, 37] on link "Conversations" at bounding box center [172, 37] width 54 height 12
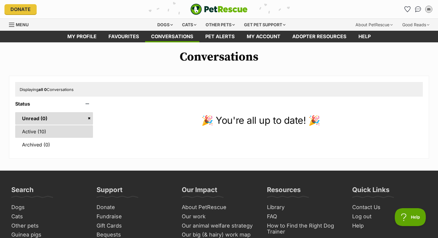
click at [54, 129] on link "Active (10)" at bounding box center [54, 131] width 78 height 13
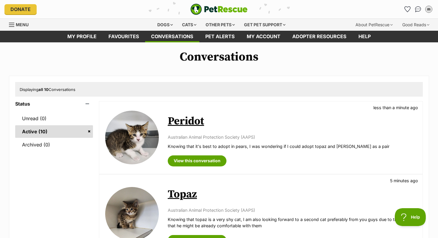
click at [90, 132] on link "Active (10)" at bounding box center [54, 131] width 78 height 13
click at [89, 131] on link "Active (10)" at bounding box center [54, 131] width 78 height 13
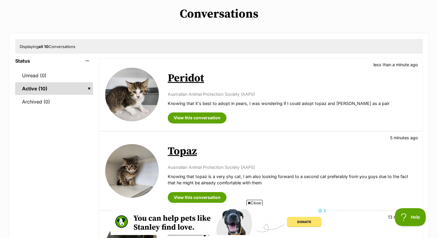
scroll to position [74, 0]
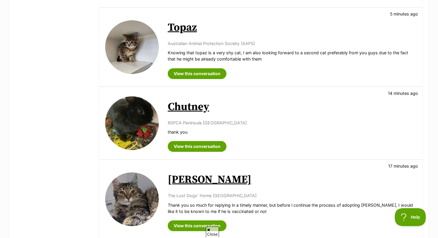
click at [146, 125] on img at bounding box center [132, 123] width 54 height 54
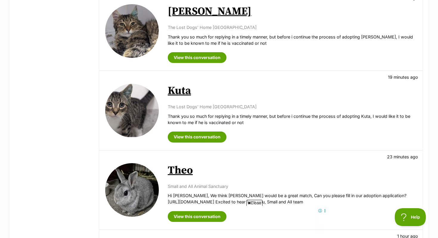
scroll to position [326, 0]
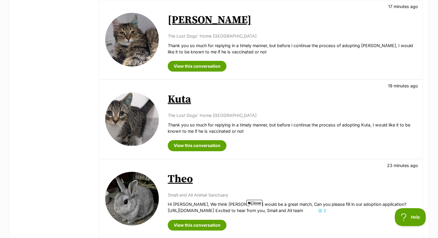
click at [131, 44] on img at bounding box center [132, 40] width 54 height 54
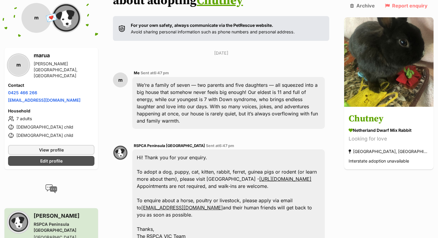
scroll to position [75, 0]
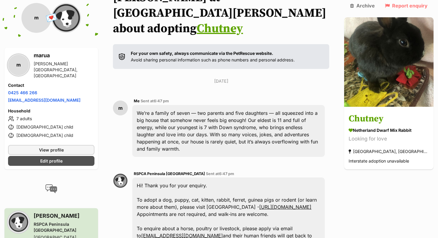
click at [164, 112] on div "We’re a family of seven — two parents and five daughters — all squeezed into a …" at bounding box center [228, 131] width 192 height 52
drag, startPoint x: 164, startPoint y: 112, endPoint x: 149, endPoint y: 83, distance: 33.2
click at [149, 97] on div "Me Sent at 6:47 pm We’re a family of seven — two parents and five daughters — a…" at bounding box center [228, 126] width 192 height 59
click at [204, 78] on div "Saturday, 27 September 2025 m Me Sent at 6:47 pm We’re a family of seven — two …" at bounding box center [221, 204] width 216 height 252
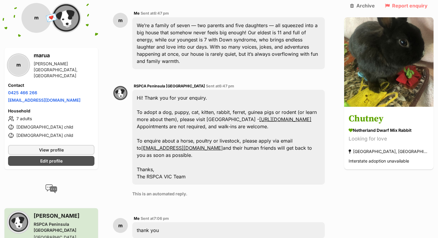
scroll to position [161, 0]
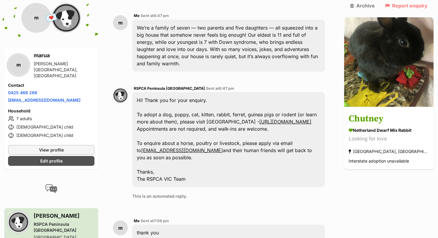
click at [268, 119] on link "https://rspcavic.org/store/rspca-peninsula/" at bounding box center [285, 122] width 52 height 6
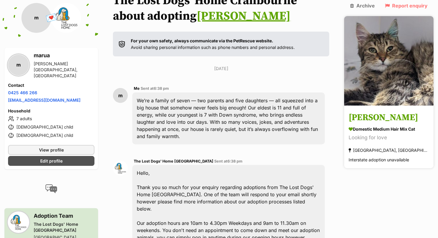
click at [402, 73] on img at bounding box center [388, 60] width 89 height 89
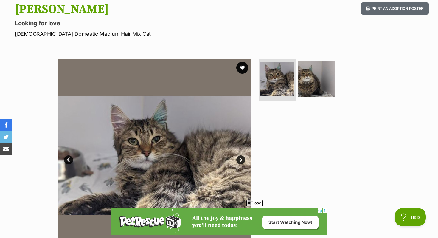
click at [240, 160] on link "Next" at bounding box center [240, 159] width 9 height 9
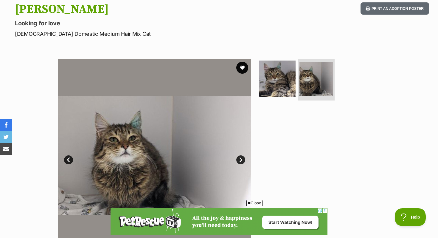
click at [240, 160] on link "Next" at bounding box center [240, 159] width 9 height 9
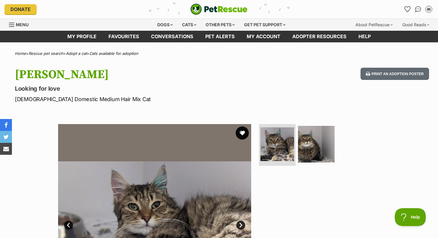
click at [244, 133] on button "favourite" at bounding box center [242, 132] width 13 height 13
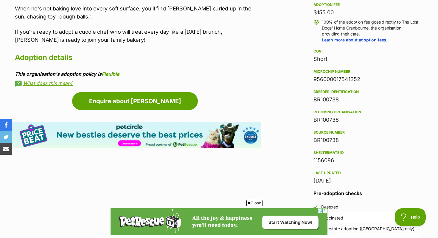
scroll to position [444, 0]
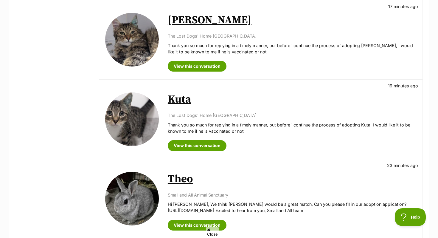
click at [138, 108] on img at bounding box center [132, 119] width 54 height 54
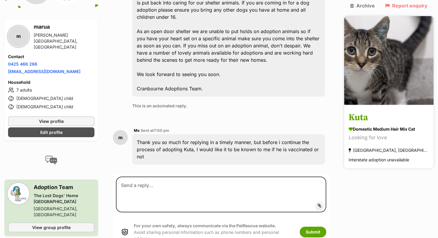
scroll to position [359, 0]
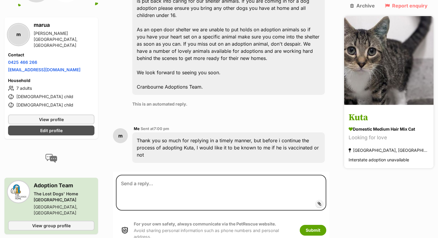
click at [404, 73] on img at bounding box center [388, 60] width 89 height 89
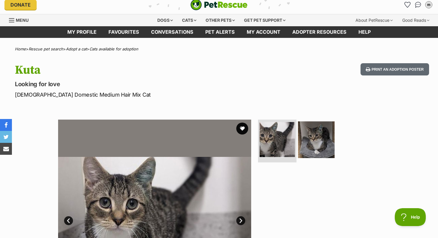
scroll to position [2, 0]
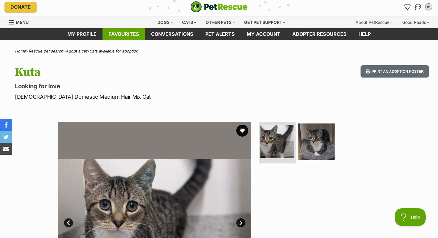
click at [127, 35] on link "Favourites" at bounding box center [123, 34] width 43 height 12
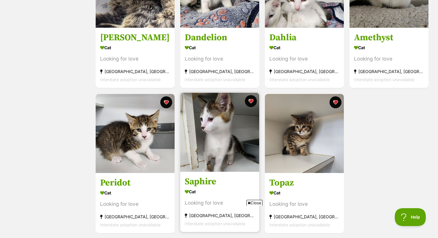
scroll to position [175, 0]
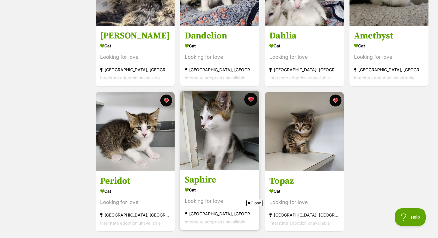
click at [253, 99] on button "favourite" at bounding box center [250, 99] width 13 height 13
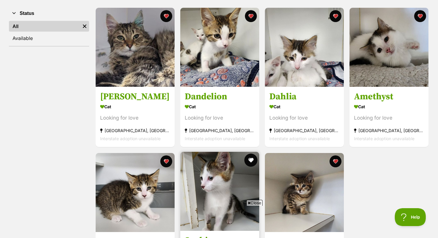
scroll to position [110, 0]
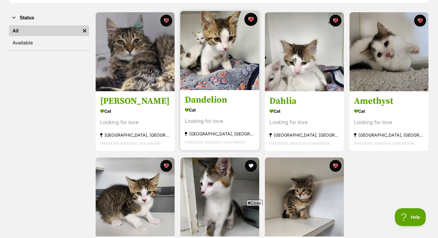
click at [249, 17] on button "favourite" at bounding box center [250, 19] width 13 height 13
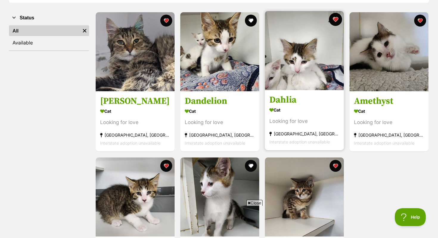
click at [336, 19] on button "favourite" at bounding box center [335, 19] width 13 height 13
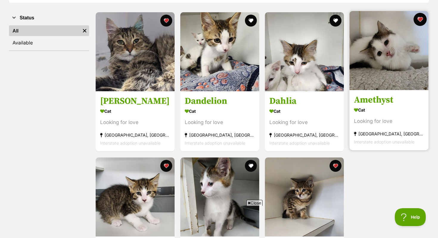
click at [420, 20] on button "favourite" at bounding box center [420, 19] width 13 height 13
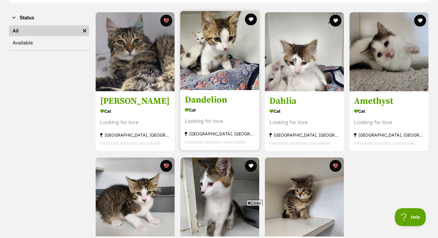
scroll to position [0, 0]
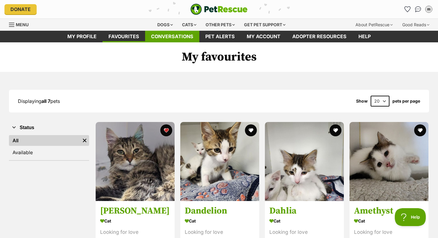
click at [178, 38] on link "Conversations" at bounding box center [172, 37] width 54 height 12
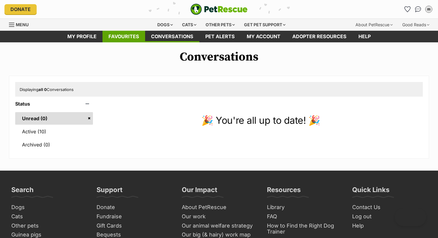
click at [133, 37] on link "Favourites" at bounding box center [123, 37] width 43 height 12
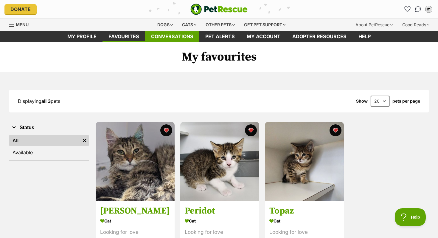
click at [173, 37] on link "Conversations" at bounding box center [172, 37] width 54 height 12
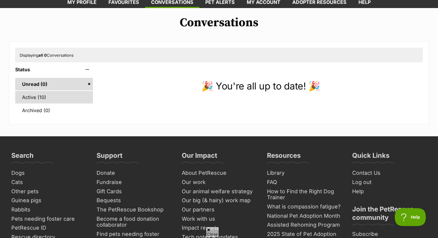
click at [60, 98] on link "Active (10)" at bounding box center [54, 97] width 78 height 13
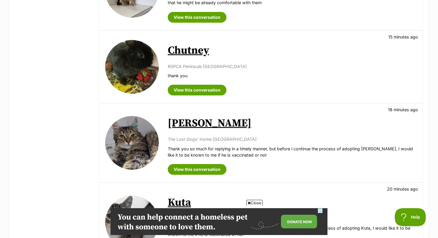
click at [139, 144] on img at bounding box center [132, 143] width 54 height 54
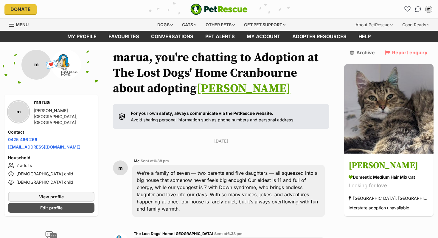
click at [61, 62] on img at bounding box center [66, 65] width 30 height 30
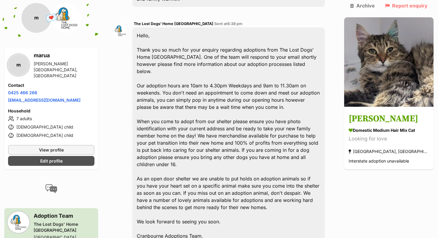
scroll to position [210, 0]
click at [159, 39] on div "Hello, Thank you so much for your enquiry regarding adoptions from The Lost Dog…" at bounding box center [228, 135] width 192 height 216
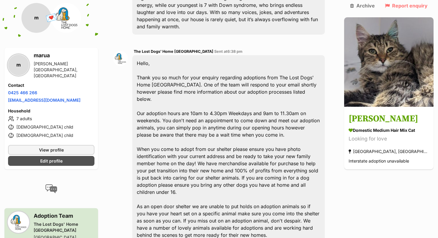
click at [137, 48] on div "The Lost Dogs' Home Cranbourne Sent at 6:38 pm Hello, Thank you so much for you…" at bounding box center [228, 168] width 192 height 240
drag, startPoint x: 139, startPoint y: 43, endPoint x: 198, endPoint y: 44, distance: 59.9
click at [199, 49] on span "The Lost Dogs' Home Cranbourne" at bounding box center [174, 51] width 80 height 4
copy span "The Lost Dogs' Home Cranbourne"
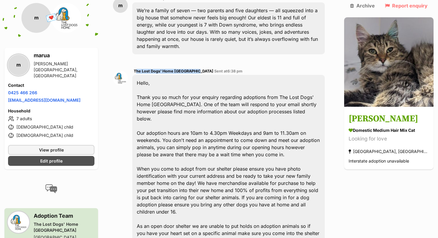
scroll to position [0, 0]
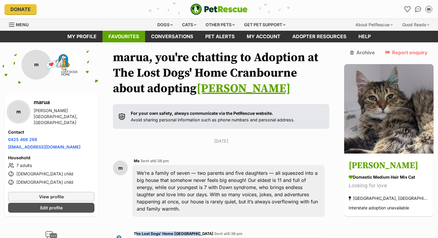
click at [115, 36] on link "Favourites" at bounding box center [123, 37] width 43 height 12
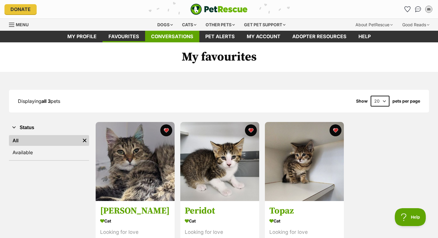
click at [180, 37] on link "Conversations" at bounding box center [172, 37] width 54 height 12
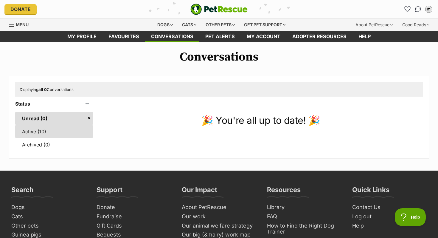
click at [56, 128] on link "Active (10)" at bounding box center [54, 131] width 78 height 13
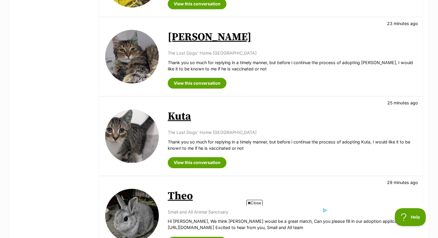
scroll to position [376, 0]
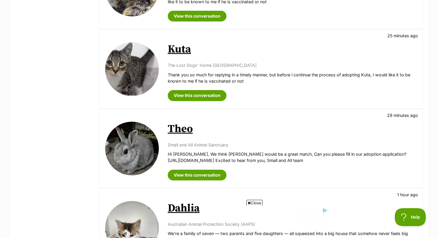
click at [147, 152] on img at bounding box center [132, 149] width 54 height 54
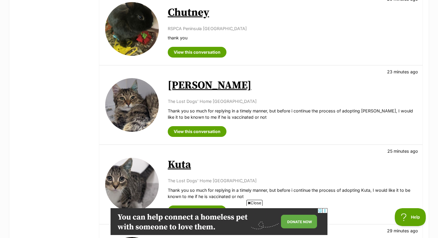
click at [140, 42] on img at bounding box center [132, 29] width 54 height 54
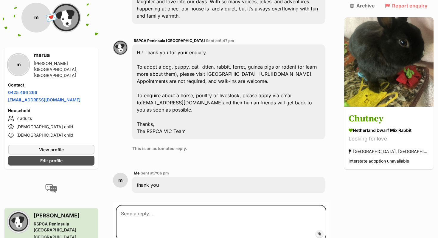
scroll to position [209, 0]
click at [270, 71] on link "https://rspcavic.org/store/rspca-peninsula/" at bounding box center [285, 74] width 52 height 6
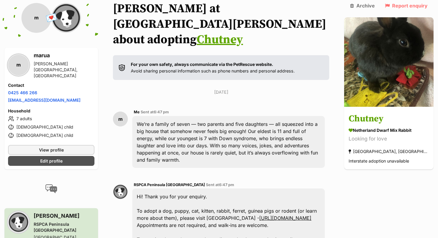
scroll to position [0, 0]
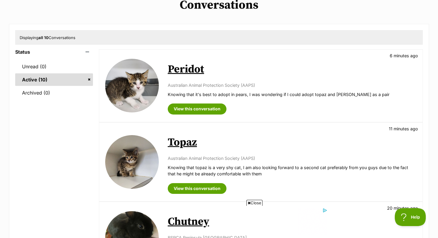
scroll to position [52, 0]
click at [129, 150] on img at bounding box center [132, 162] width 54 height 54
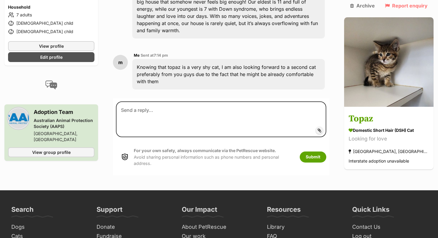
scroll to position [184, 0]
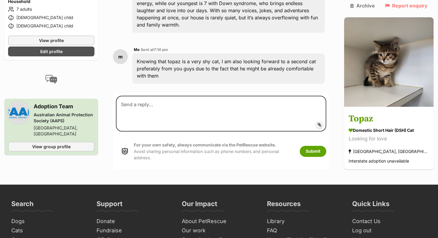
click at [41, 125] on div "[GEOGRAPHIC_DATA], [GEOGRAPHIC_DATA]" at bounding box center [64, 131] width 61 height 12
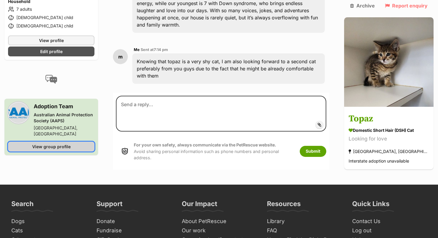
click at [53, 143] on span "View group profile" at bounding box center [51, 146] width 38 height 6
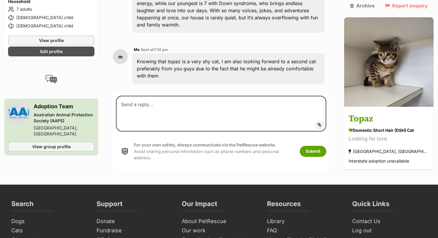
scroll to position [0, 0]
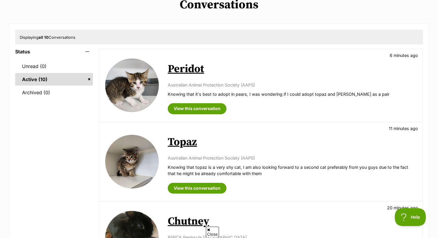
click at [133, 80] on img at bounding box center [132, 85] width 54 height 54
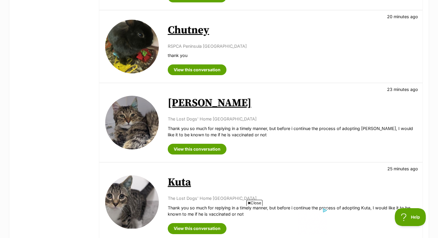
scroll to position [234, 0]
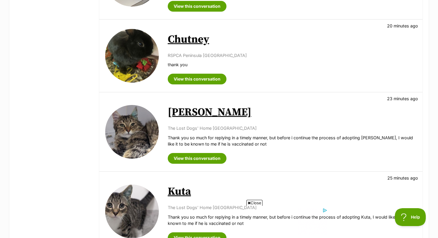
click at [129, 45] on img at bounding box center [132, 56] width 54 height 54
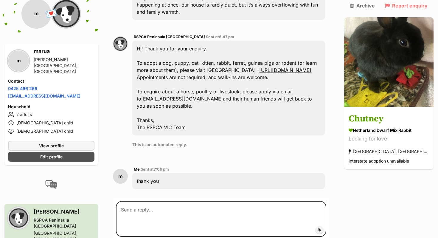
scroll to position [212, 0]
click at [261, 67] on link "https://rspcavic.org/store/rspca-peninsula/" at bounding box center [285, 70] width 52 height 6
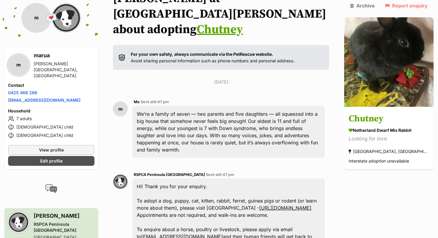
scroll to position [0, 0]
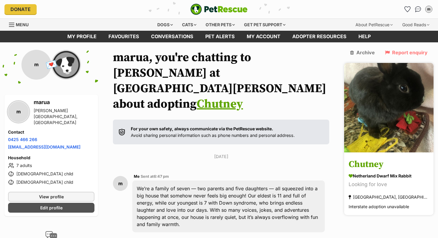
drag, startPoint x: 396, startPoint y: 89, endPoint x: 391, endPoint y: 85, distance: 6.6
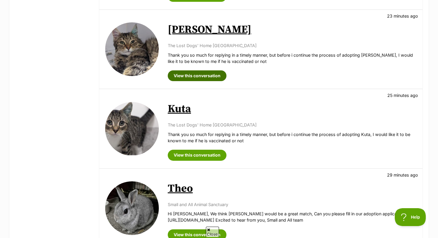
scroll to position [311, 0]
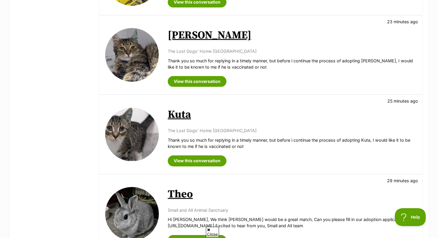
click at [132, 125] on img at bounding box center [132, 135] width 54 height 54
click at [128, 50] on img at bounding box center [132, 55] width 54 height 54
click at [141, 142] on img at bounding box center [132, 135] width 54 height 54
click at [130, 58] on img at bounding box center [132, 55] width 54 height 54
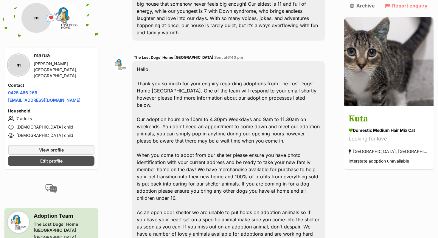
scroll to position [159, 0]
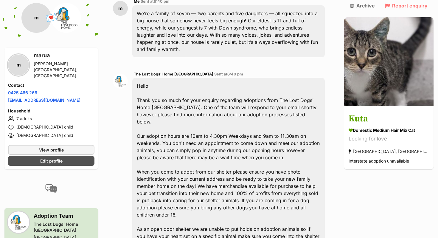
click at [158, 72] on span "The Lost Dogs' Home [GEOGRAPHIC_DATA]" at bounding box center [174, 74] width 80 height 4
drag, startPoint x: 138, startPoint y: 67, endPoint x: 199, endPoint y: 68, distance: 61.7
click at [199, 72] on span "The Lost Dogs' Home [GEOGRAPHIC_DATA]" at bounding box center [174, 74] width 80 height 4
copy span "The Lost Dogs' Home [GEOGRAPHIC_DATA]"
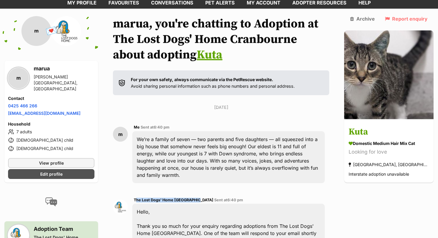
scroll to position [0, 0]
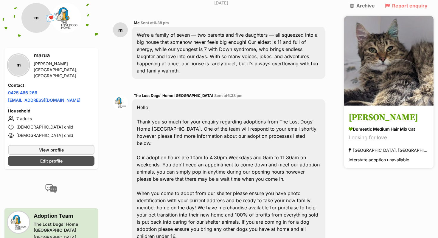
scroll to position [133, 0]
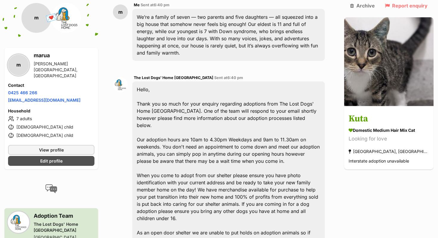
scroll to position [155, 0]
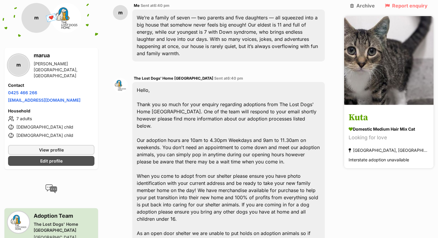
click at [389, 72] on img at bounding box center [388, 60] width 89 height 89
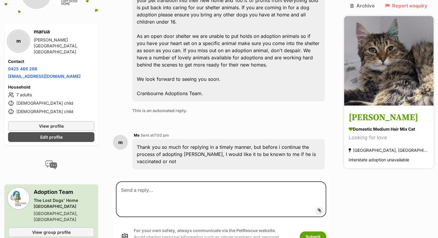
scroll to position [359, 0]
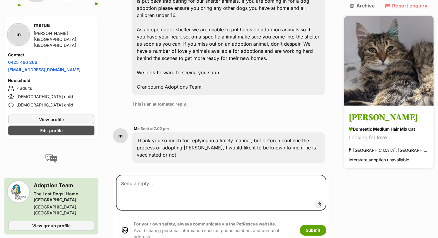
click at [406, 59] on img at bounding box center [388, 60] width 89 height 89
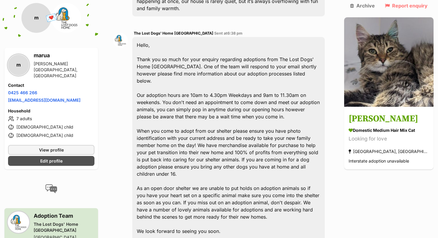
scroll to position [196, 0]
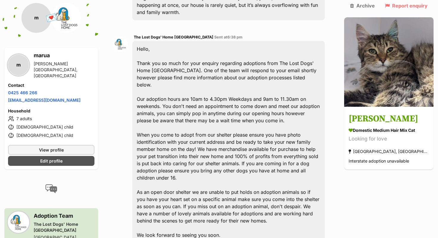
click at [22, 216] on img at bounding box center [18, 222] width 21 height 21
click at [21, 208] on div "Adoption Team The Lost Dogs' Home Cranbourne Cranbourne West, VIC View group pr…" at bounding box center [51, 236] width 94 height 56
click at [45, 221] on div "The Lost Dogs' Home [GEOGRAPHIC_DATA]" at bounding box center [64, 227] width 61 height 12
click at [14, 213] on img at bounding box center [18, 222] width 21 height 21
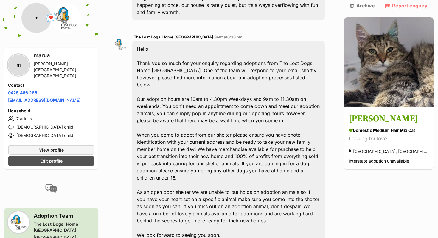
click at [14, 213] on img at bounding box center [18, 222] width 21 height 21
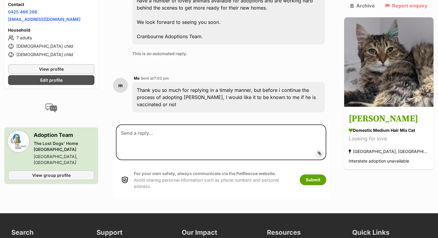
scroll to position [406, 0]
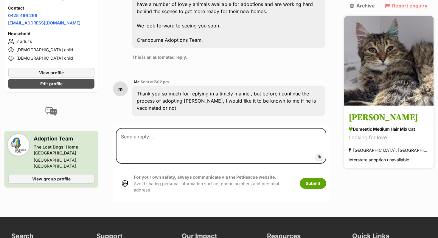
click at [386, 54] on img at bounding box center [388, 60] width 89 height 89
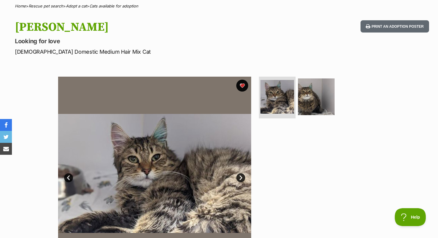
scroll to position [112, 0]
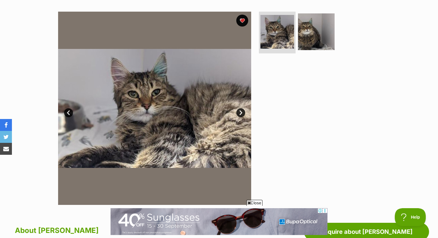
click at [241, 112] on link "Next" at bounding box center [240, 112] width 9 height 9
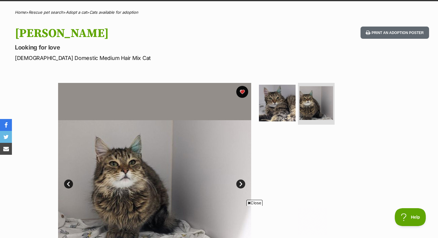
scroll to position [0, 0]
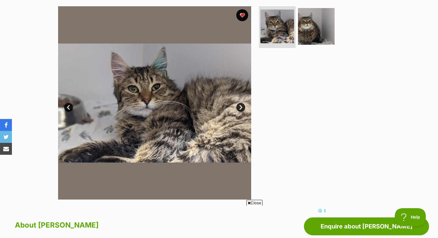
scroll to position [123, 0]
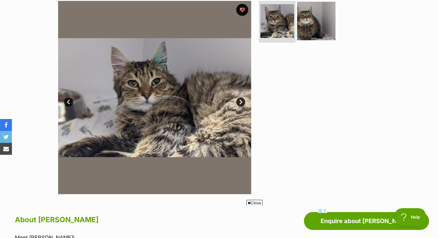
click at [308, 21] on img at bounding box center [316, 21] width 38 height 38
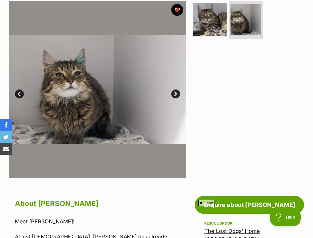
scroll to position [0, 0]
